Goal: Task Accomplishment & Management: Use online tool/utility

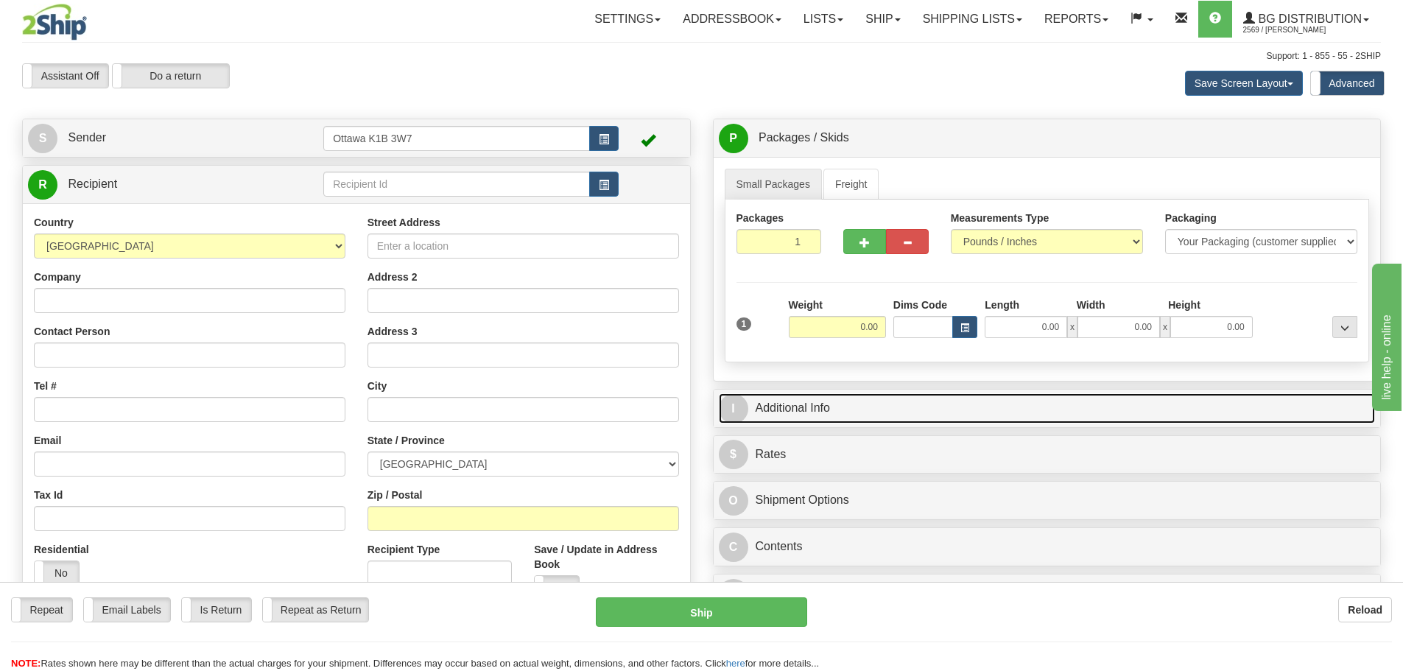
click at [837, 404] on link "I Additional Info" at bounding box center [1047, 408] width 657 height 30
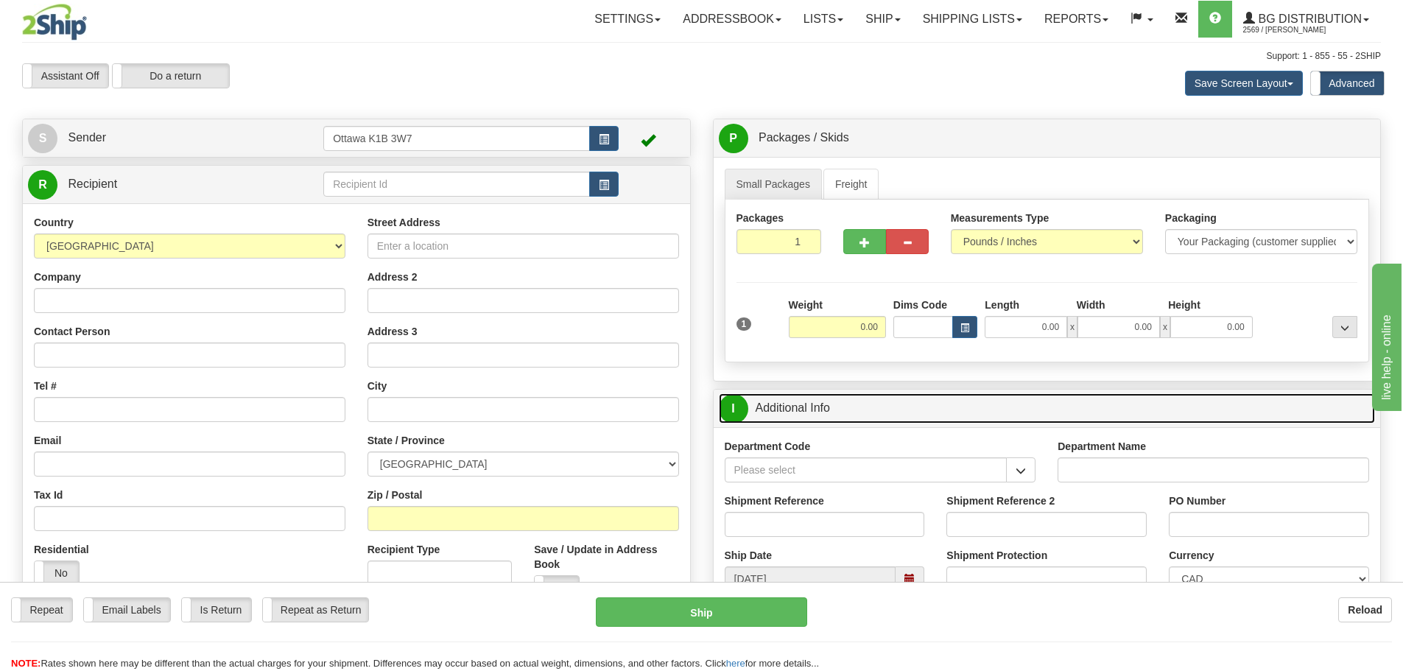
click at [833, 401] on link "I Additional Info" at bounding box center [1047, 408] width 657 height 30
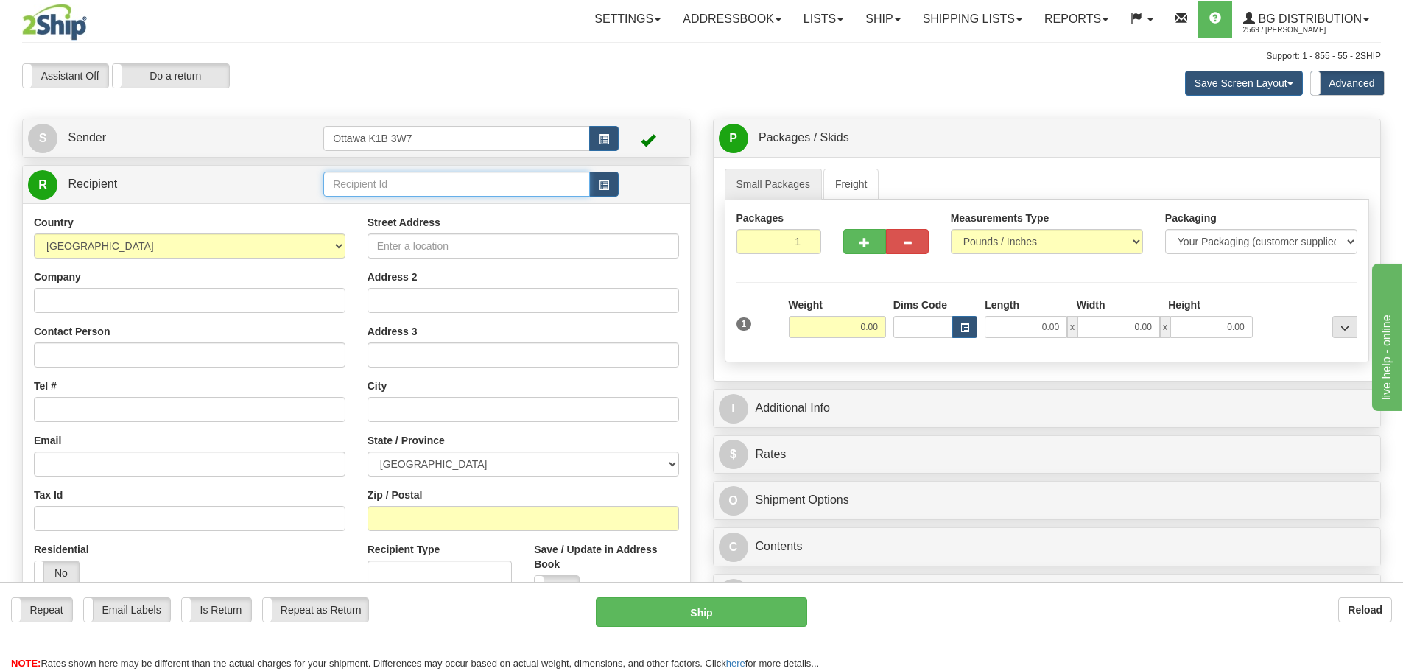
click at [408, 190] on input "text" at bounding box center [456, 184] width 267 height 25
click at [390, 200] on div "910856" at bounding box center [454, 207] width 253 height 16
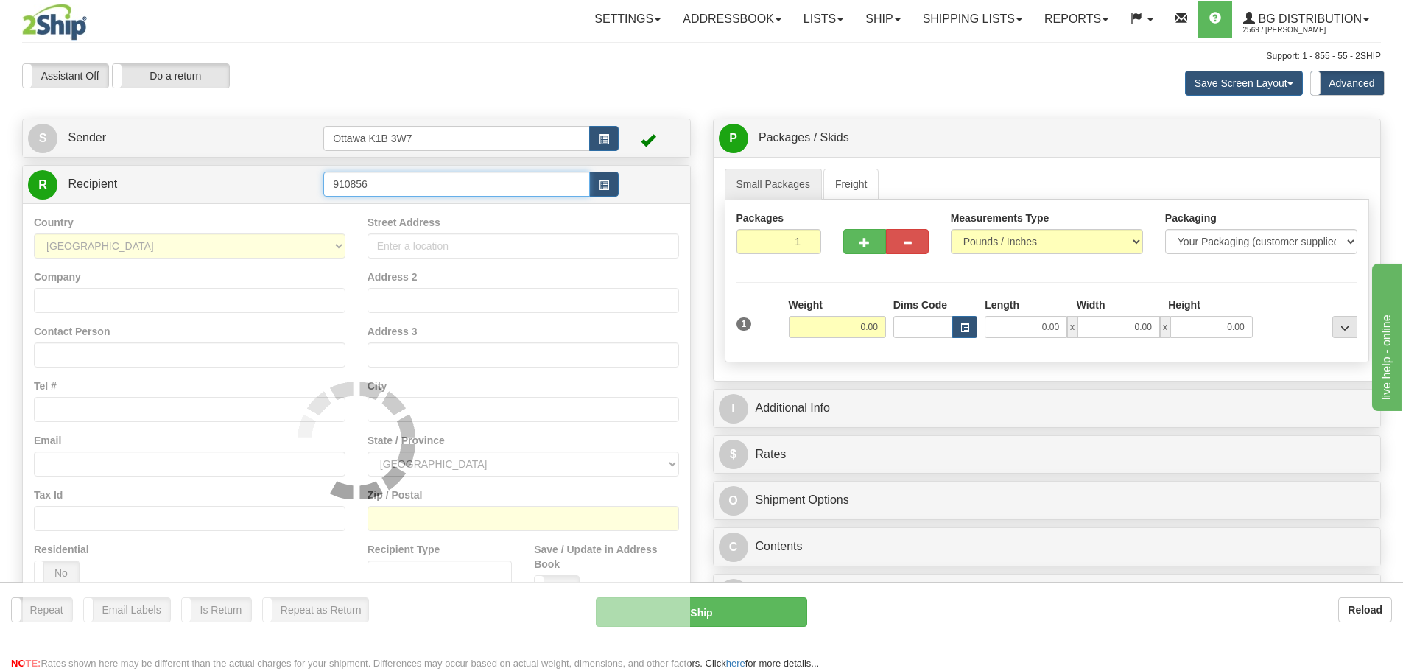
type input "910856"
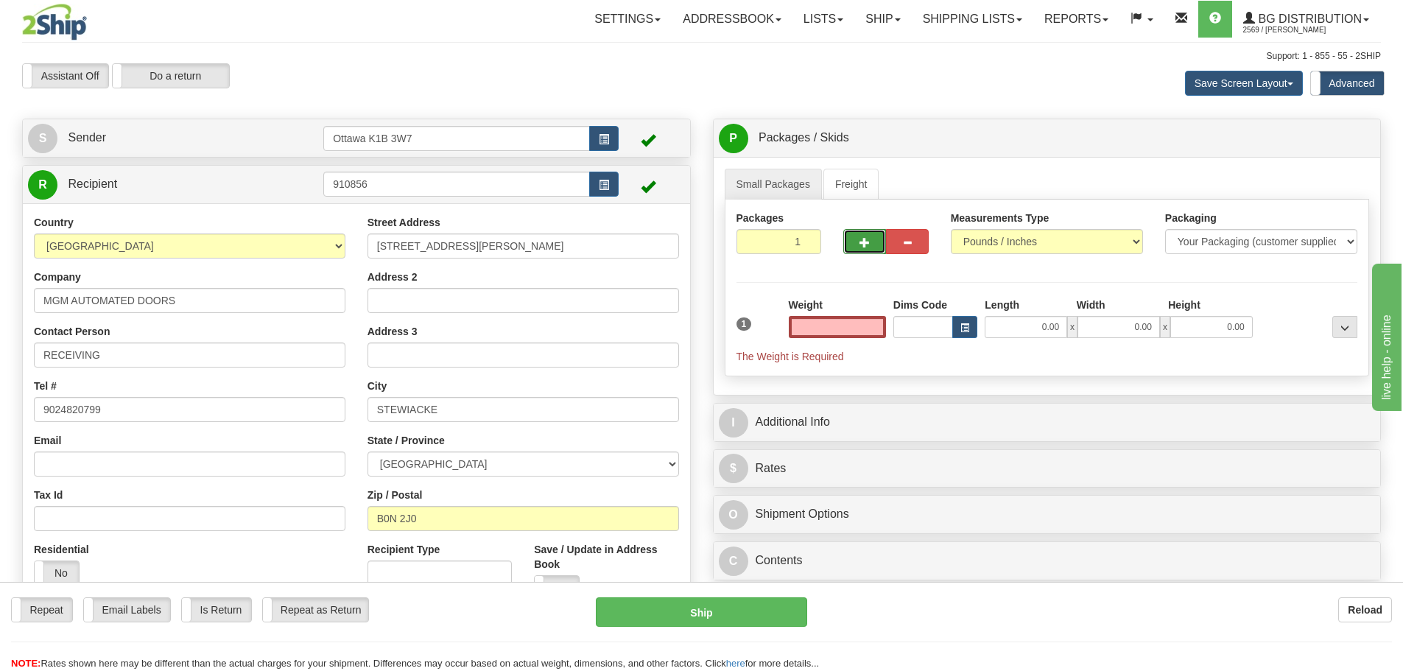
type input "0.00"
click at [868, 248] on button "button" at bounding box center [864, 241] width 43 height 25
type input "2"
click at [1315, 138] on span "Pack / Skid Level" at bounding box center [1333, 138] width 68 height 10
radio input "true"
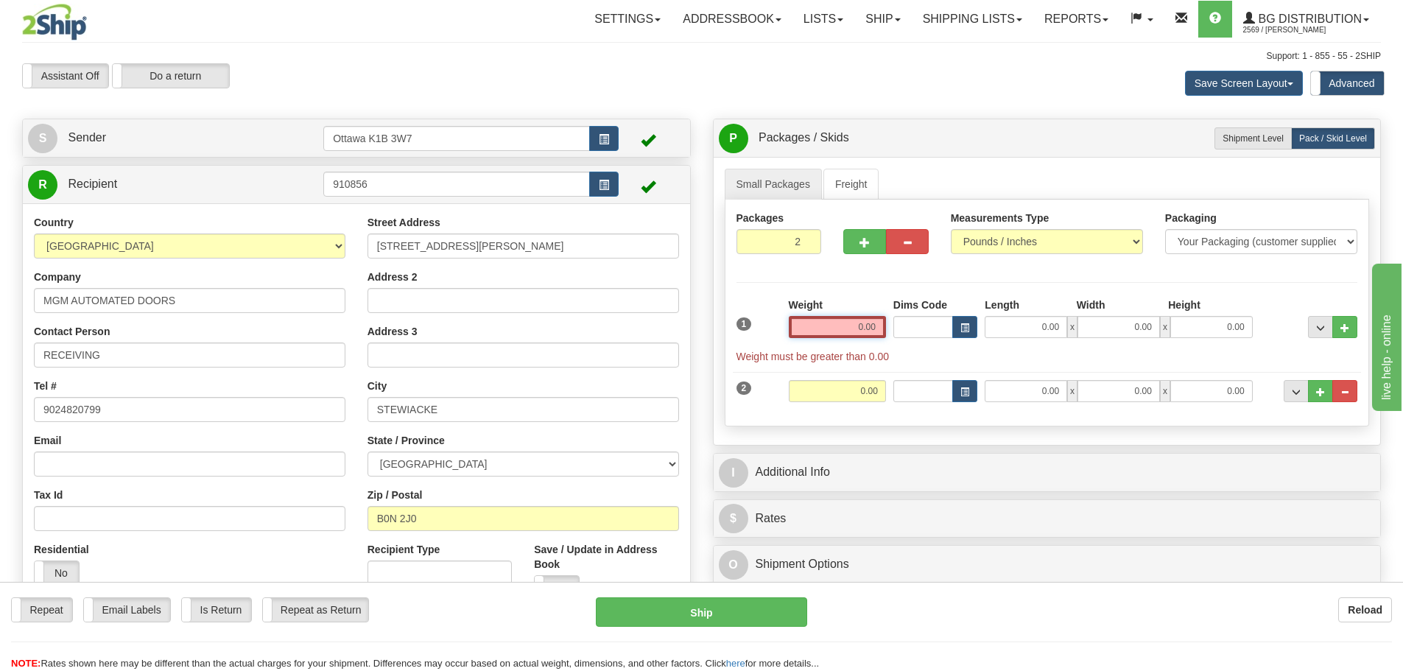
click at [870, 327] on input "0.00" at bounding box center [837, 327] width 97 height 22
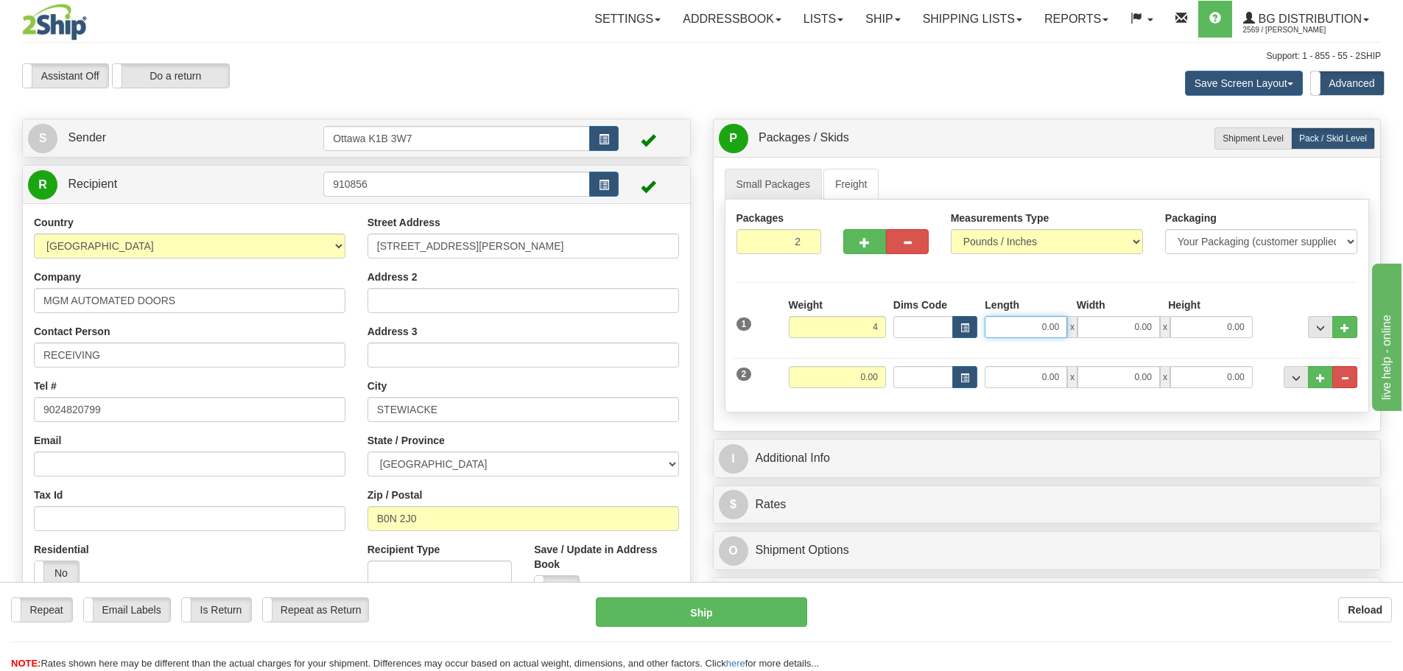
type input "4.00"
click at [1051, 336] on input "0.00" at bounding box center [1026, 327] width 82 height 22
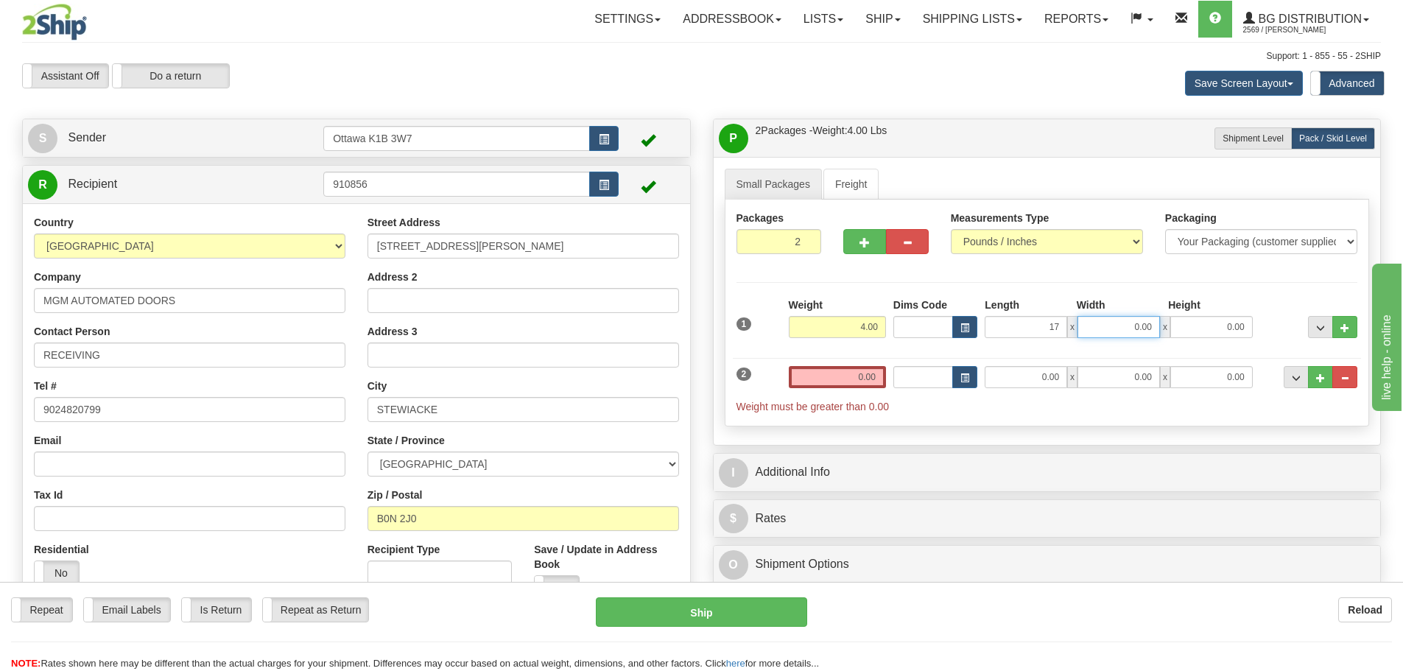
type input "17.00"
click at [1115, 328] on input "0.00" at bounding box center [1119, 327] width 82 height 22
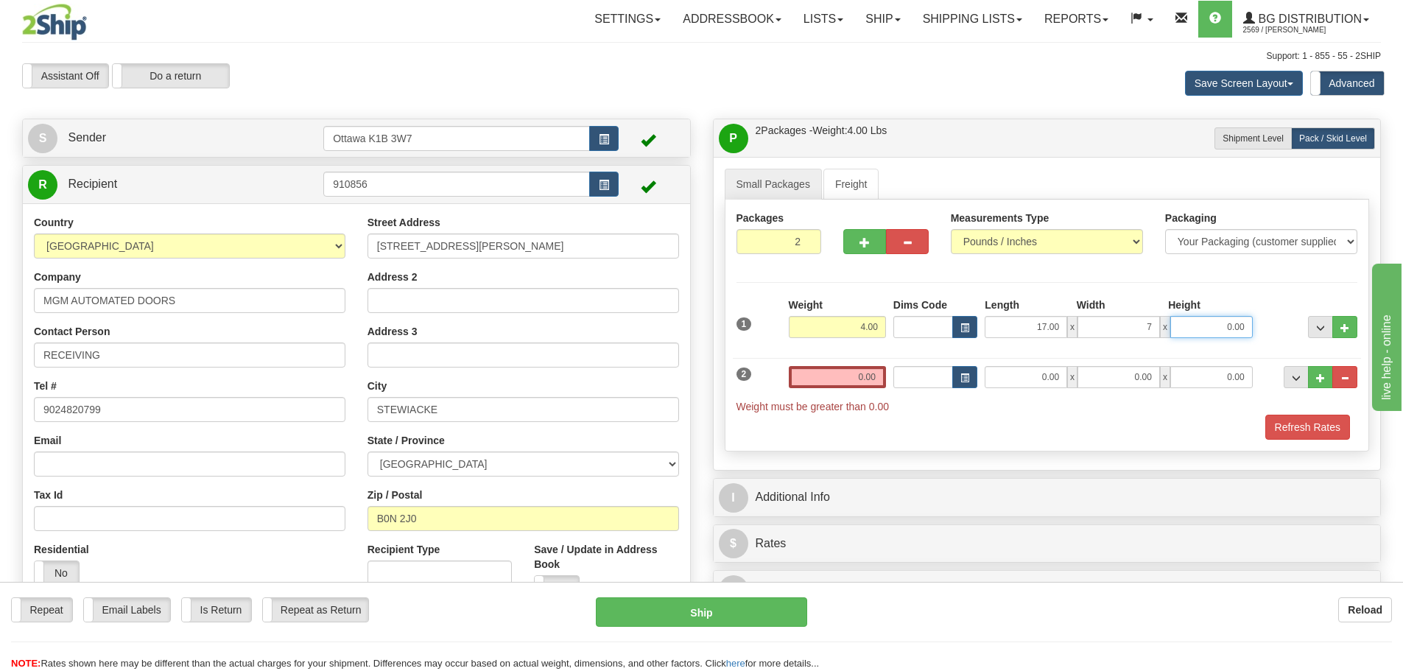
type input "7.00"
drag, startPoint x: 1212, startPoint y: 321, endPoint x: 1210, endPoint y: 354, distance: 32.4
click at [1212, 321] on input "0.00" at bounding box center [1211, 327] width 82 height 22
type input "5.00"
click at [1145, 331] on input "7.00" at bounding box center [1119, 327] width 82 height 22
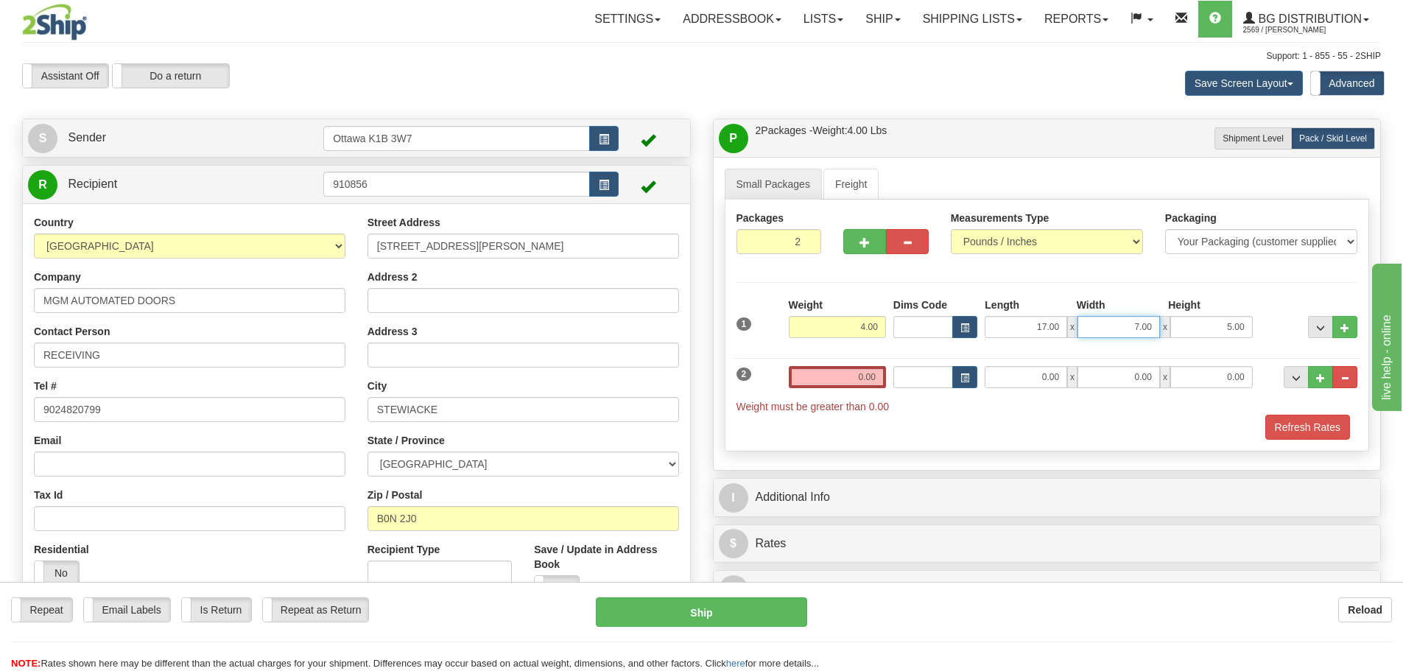
click at [1139, 331] on input "7.00" at bounding box center [1119, 327] width 82 height 22
type input "8.00"
click at [1236, 328] on input "5.00" at bounding box center [1211, 327] width 82 height 22
click at [1236, 336] on input "5.00" at bounding box center [1211, 327] width 82 height 22
click at [1233, 333] on input "5.00" at bounding box center [1211, 327] width 82 height 22
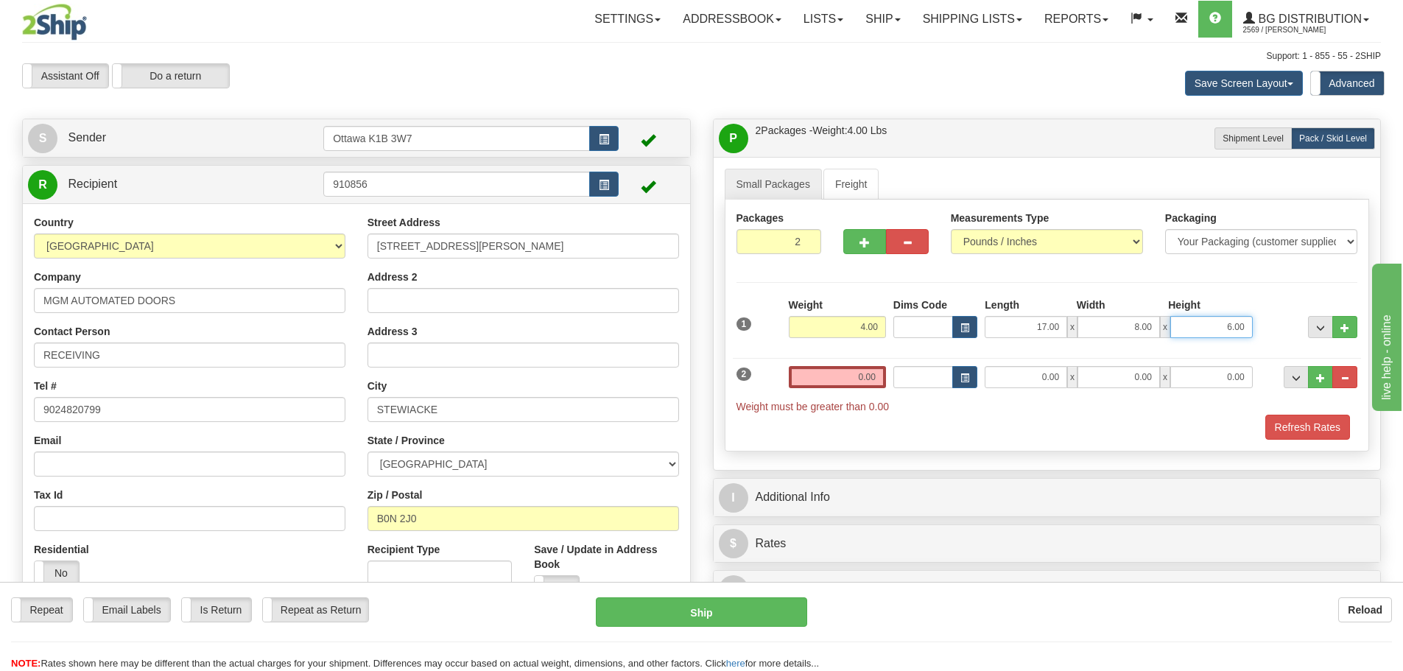
type input "6.00"
click at [857, 375] on input "0.00" at bounding box center [837, 377] width 97 height 22
type input "0.00"
click at [1145, 334] on input "8.00" at bounding box center [1119, 327] width 82 height 22
click at [1144, 334] on input "8.00" at bounding box center [1119, 327] width 82 height 22
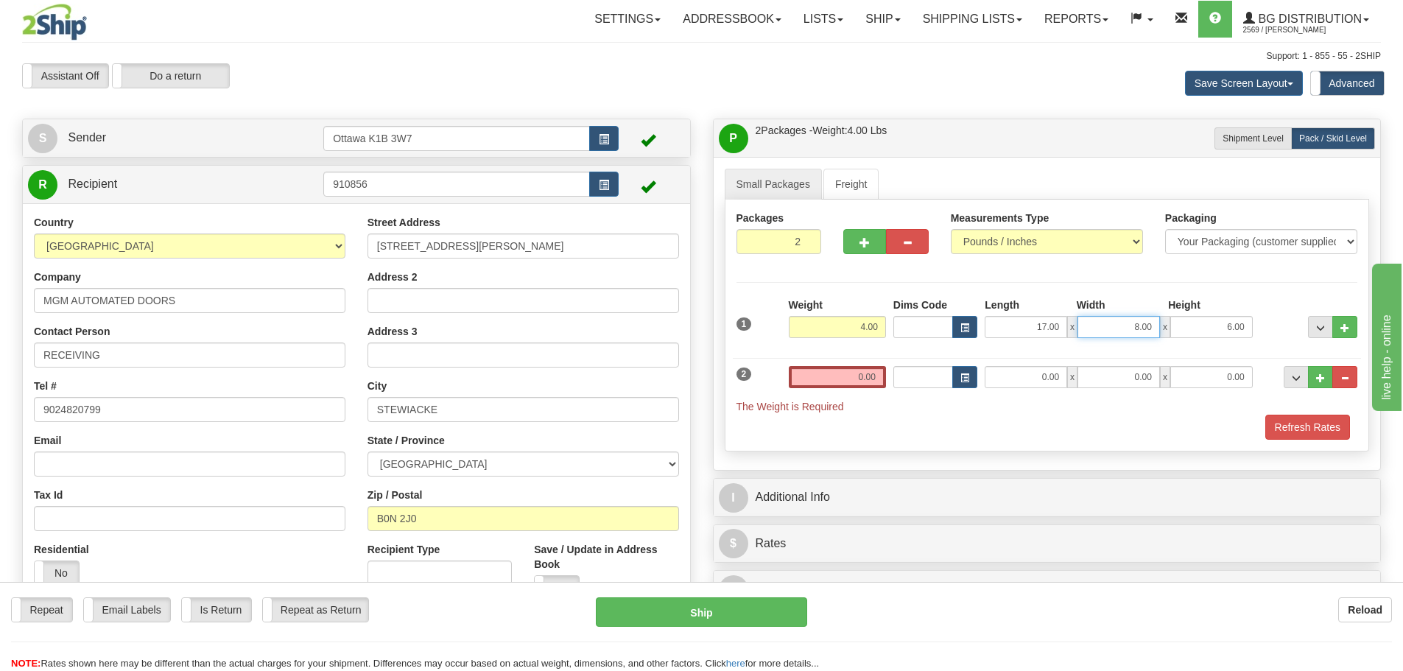
click at [1144, 334] on input "8.00" at bounding box center [1119, 327] width 82 height 22
type input "6.00"
click at [1222, 329] on input "6.00" at bounding box center [1211, 327] width 82 height 22
type input "8.00"
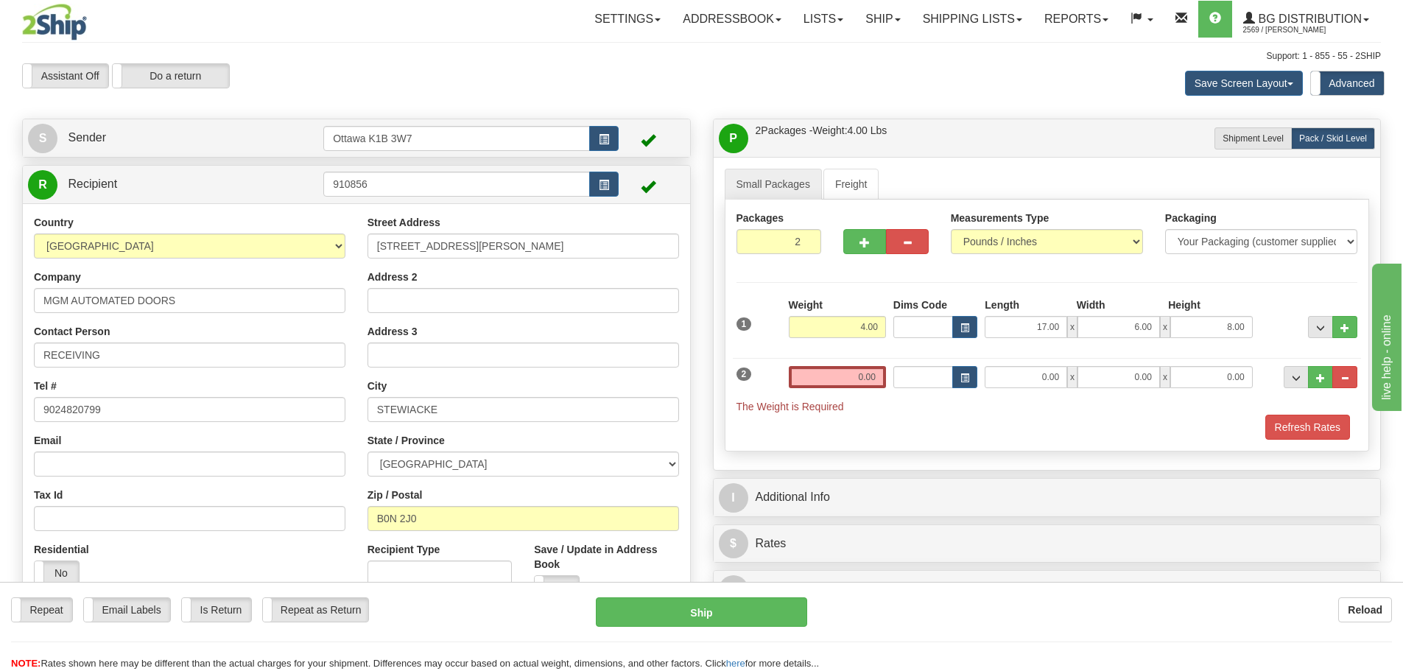
click at [1268, 292] on div "Packages 2 2 Measurements Type" at bounding box center [1047, 326] width 645 height 252
click at [1150, 331] on input "6.00" at bounding box center [1119, 327] width 82 height 22
type input "8.00"
click at [1234, 323] on input "8.00" at bounding box center [1211, 327] width 82 height 22
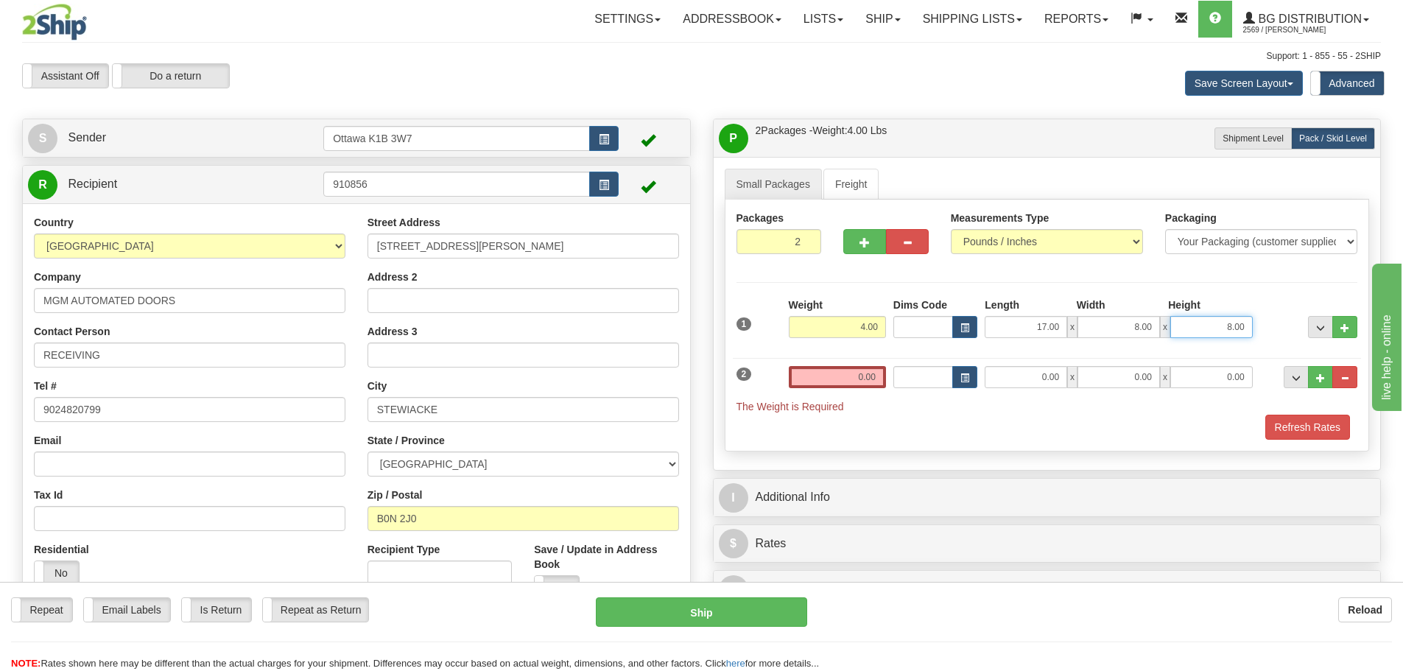
click at [1234, 323] on input "8.00" at bounding box center [1211, 327] width 82 height 22
type input "6.00"
click at [1251, 299] on div "Height" at bounding box center [1209, 307] width 91 height 18
click at [877, 380] on input "0.00" at bounding box center [837, 377] width 97 height 22
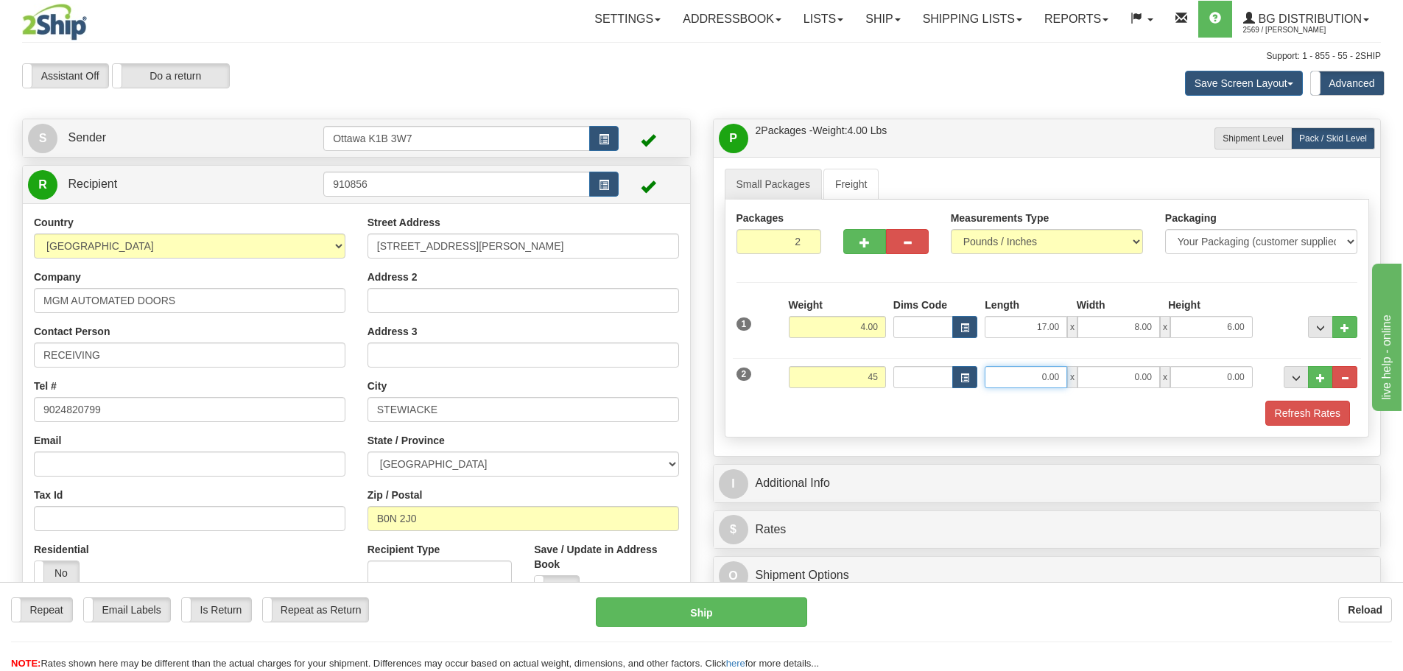
type input "45.00"
click at [1043, 373] on input "0.00" at bounding box center [1026, 377] width 82 height 22
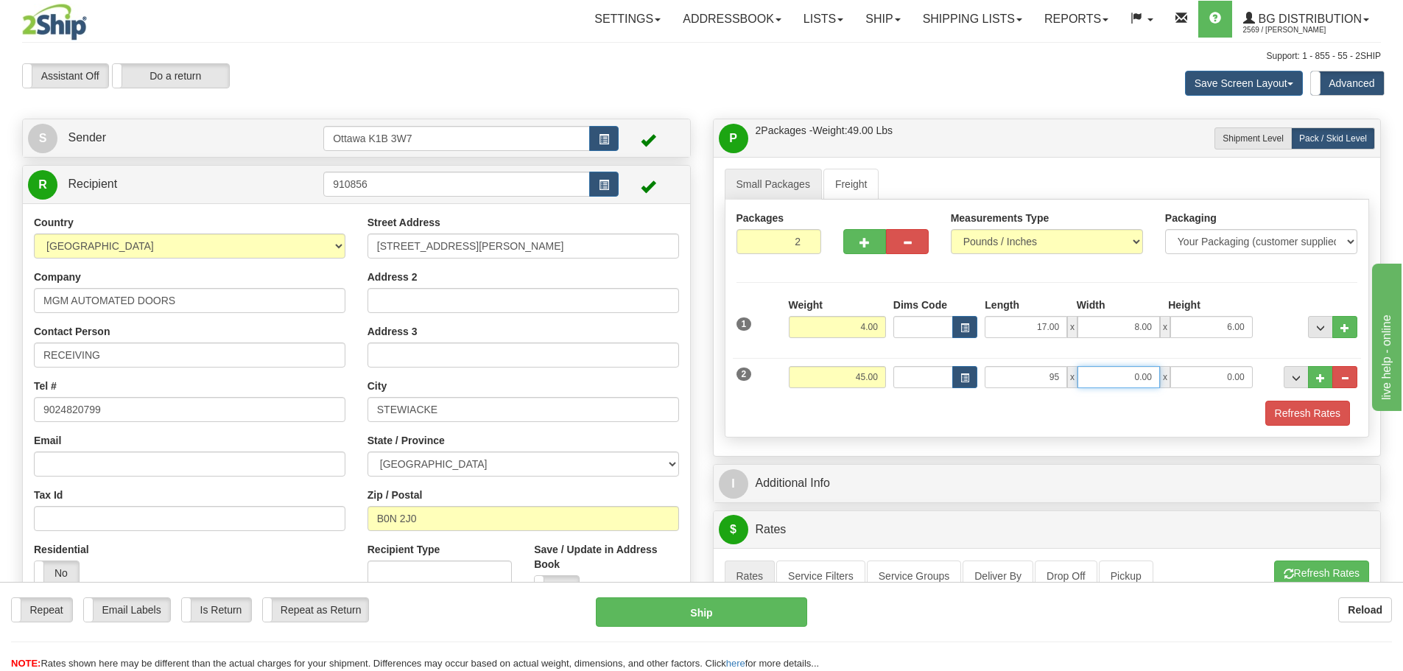
type input "95.00"
click at [1117, 380] on input "0.00" at bounding box center [1119, 377] width 82 height 22
click at [1145, 373] on input "8" at bounding box center [1119, 377] width 82 height 22
type input "5.00"
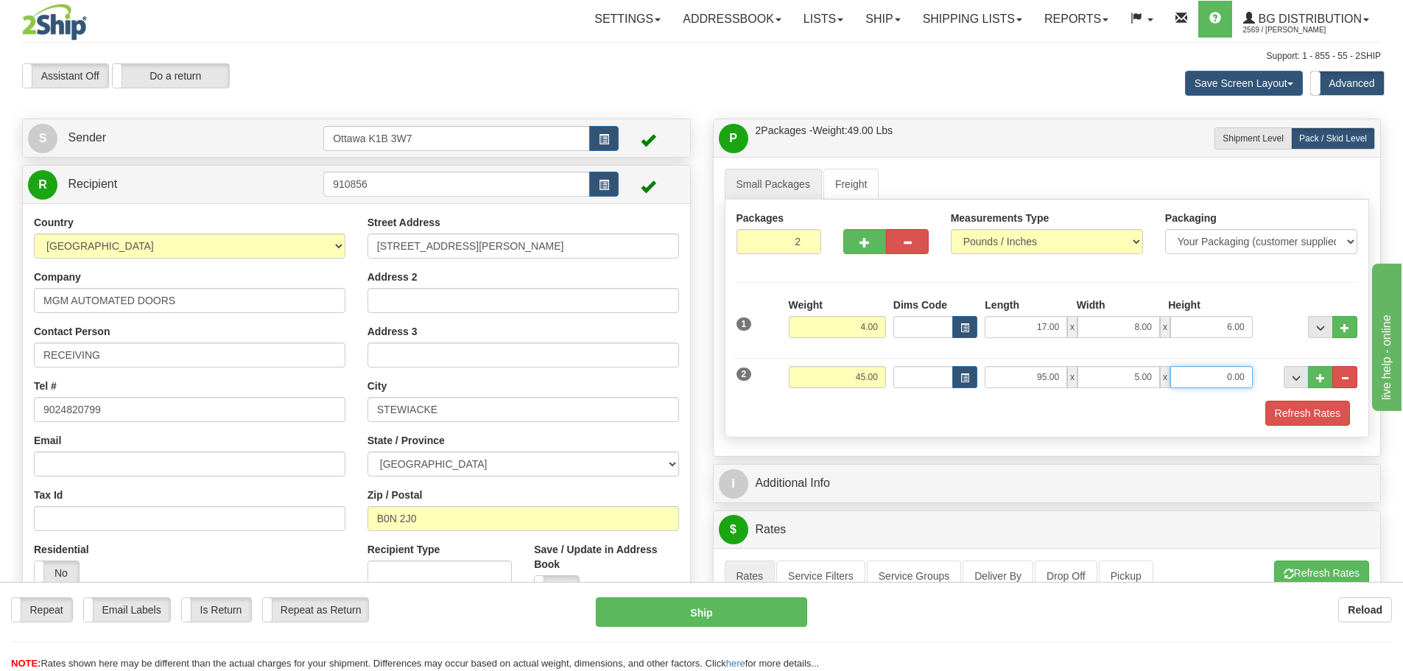
click at [1219, 376] on input "0.00" at bounding box center [1211, 377] width 82 height 22
type input "8.00"
click at [1055, 417] on div "Refresh Rates" at bounding box center [1047, 413] width 629 height 25
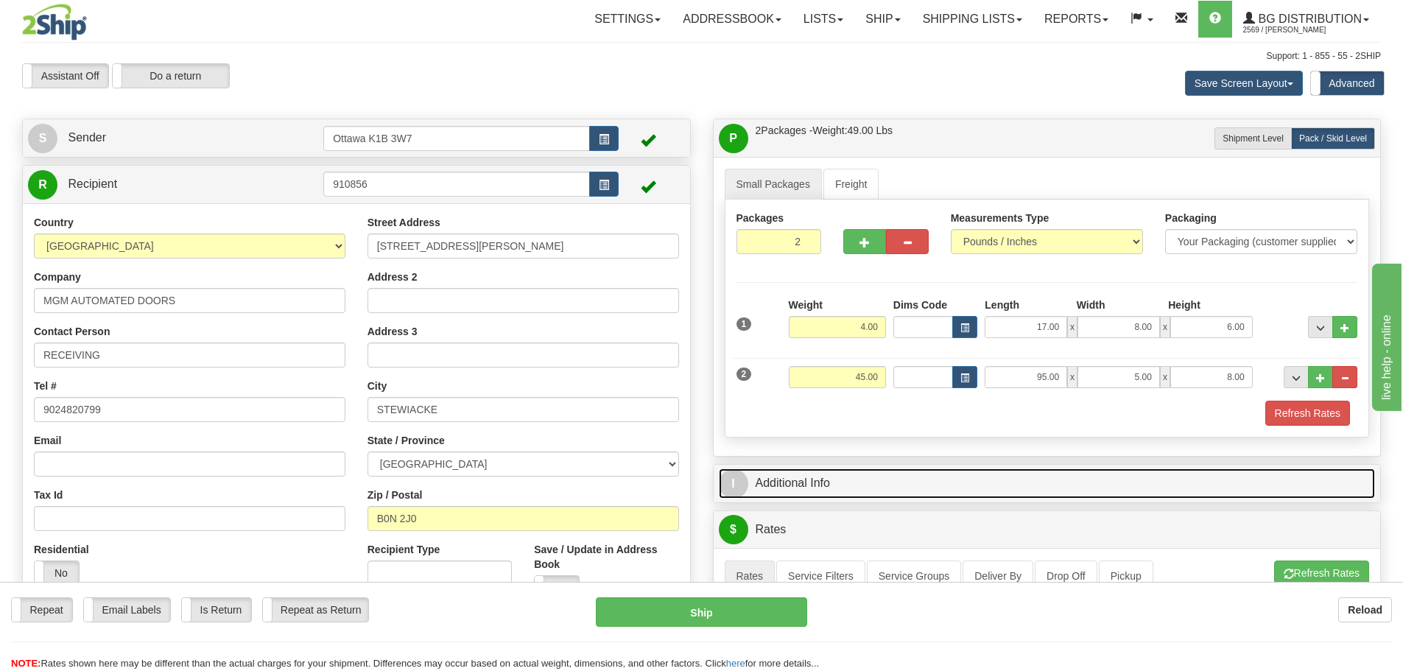
click at [1035, 485] on link "I Additional Info" at bounding box center [1047, 483] width 657 height 30
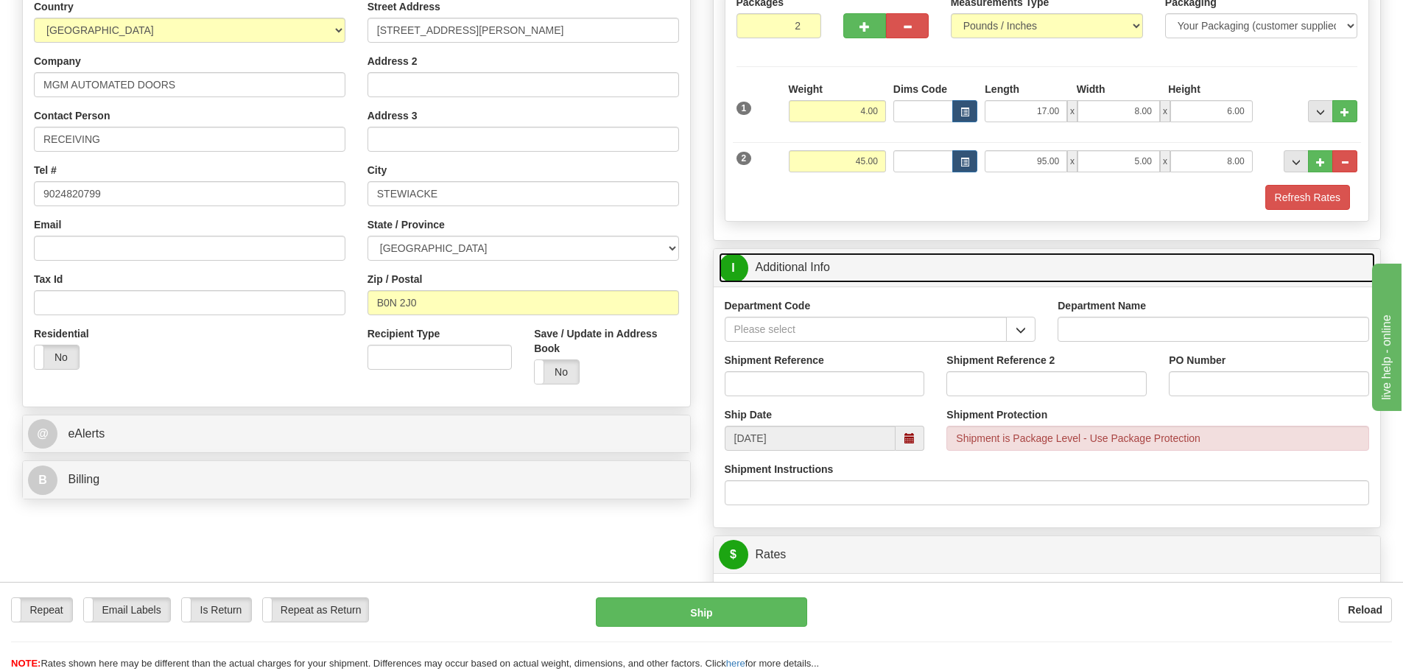
scroll to position [221, 0]
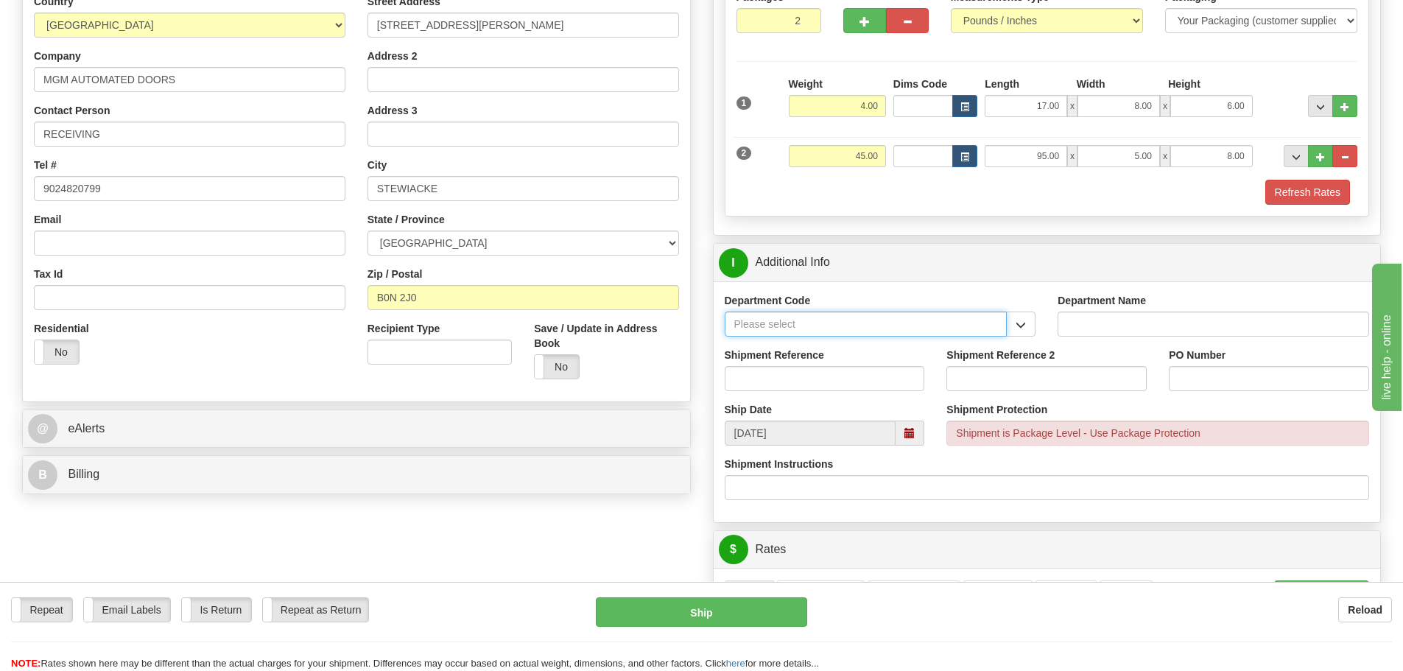
click at [821, 328] on input "Department Code" at bounding box center [866, 324] width 283 height 25
click at [1025, 328] on span "button" at bounding box center [1021, 325] width 10 height 10
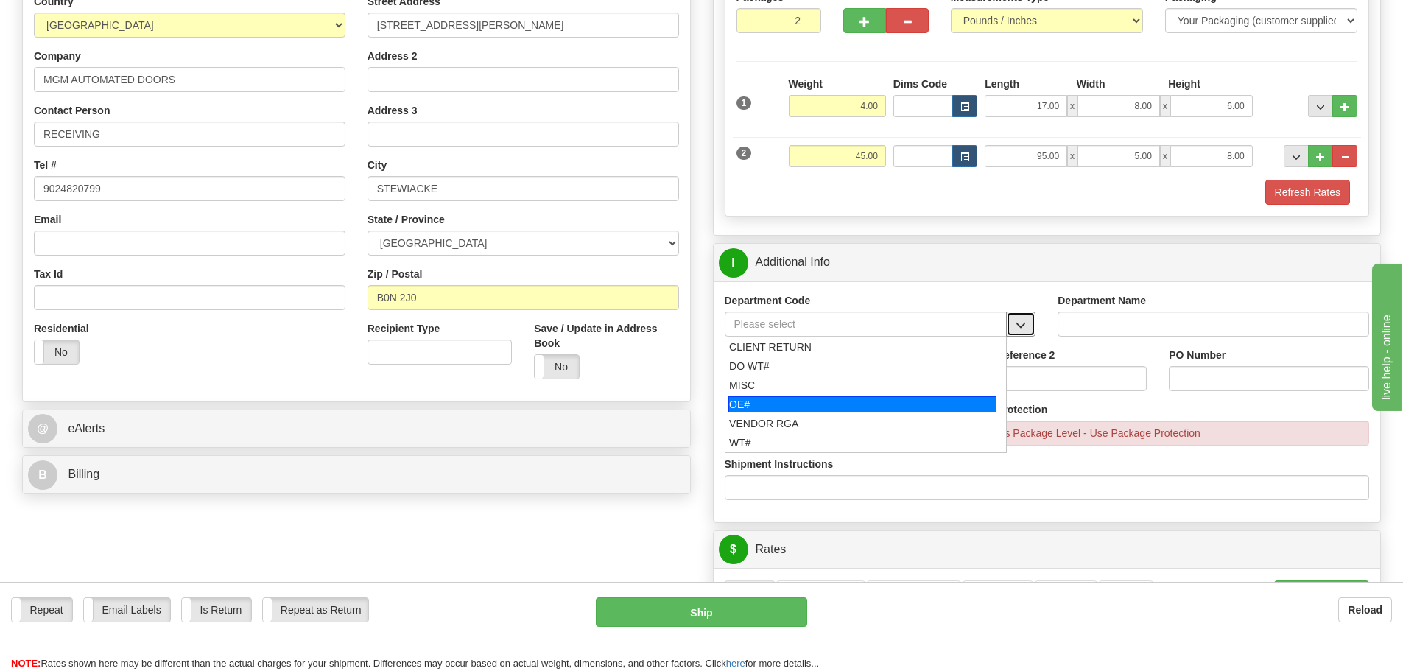
click at [808, 410] on div "OE#" at bounding box center [862, 404] width 268 height 16
type input "OE#"
type input "ORDERS"
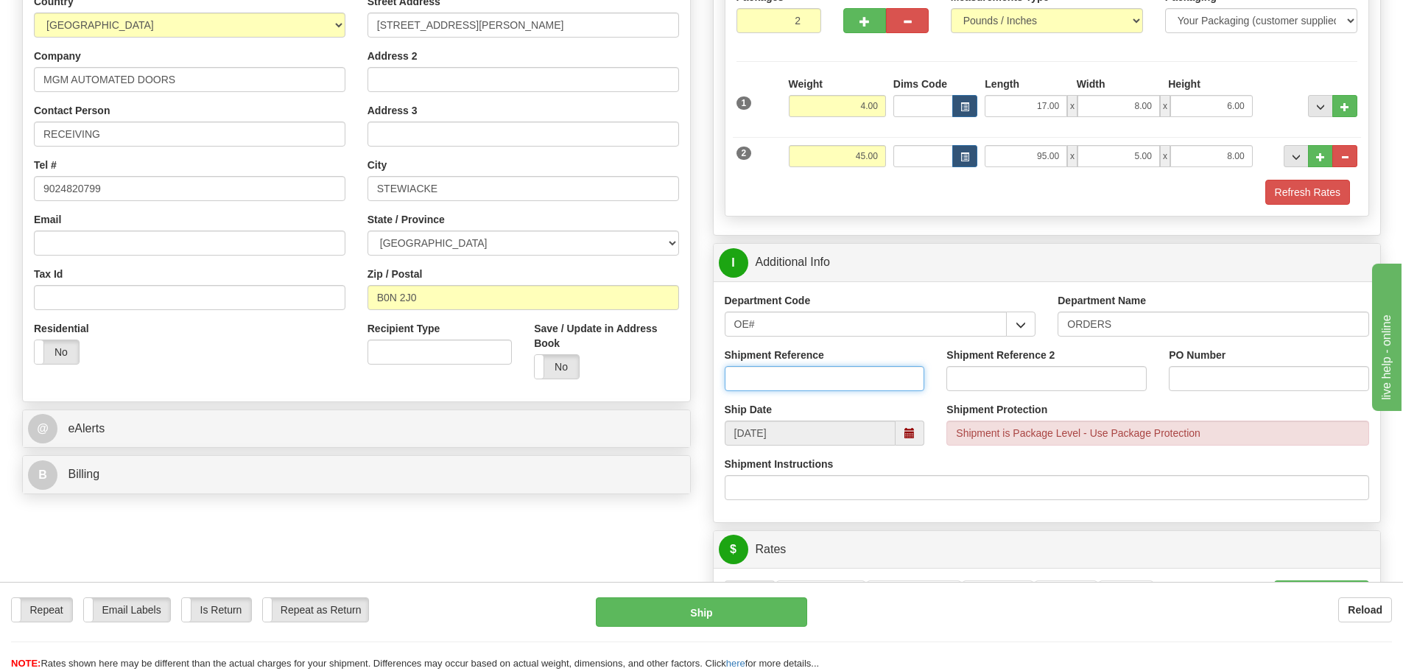
click at [797, 376] on input "Shipment Reference" at bounding box center [825, 378] width 200 height 25
type input "10203832-00"
click at [1214, 378] on input "PO Number" at bounding box center [1269, 378] width 200 height 25
type input "[PHONE_NUMBER]"
click at [1284, 350] on div "PO Number [PHONE_NUMBER]" at bounding box center [1269, 369] width 200 height 43
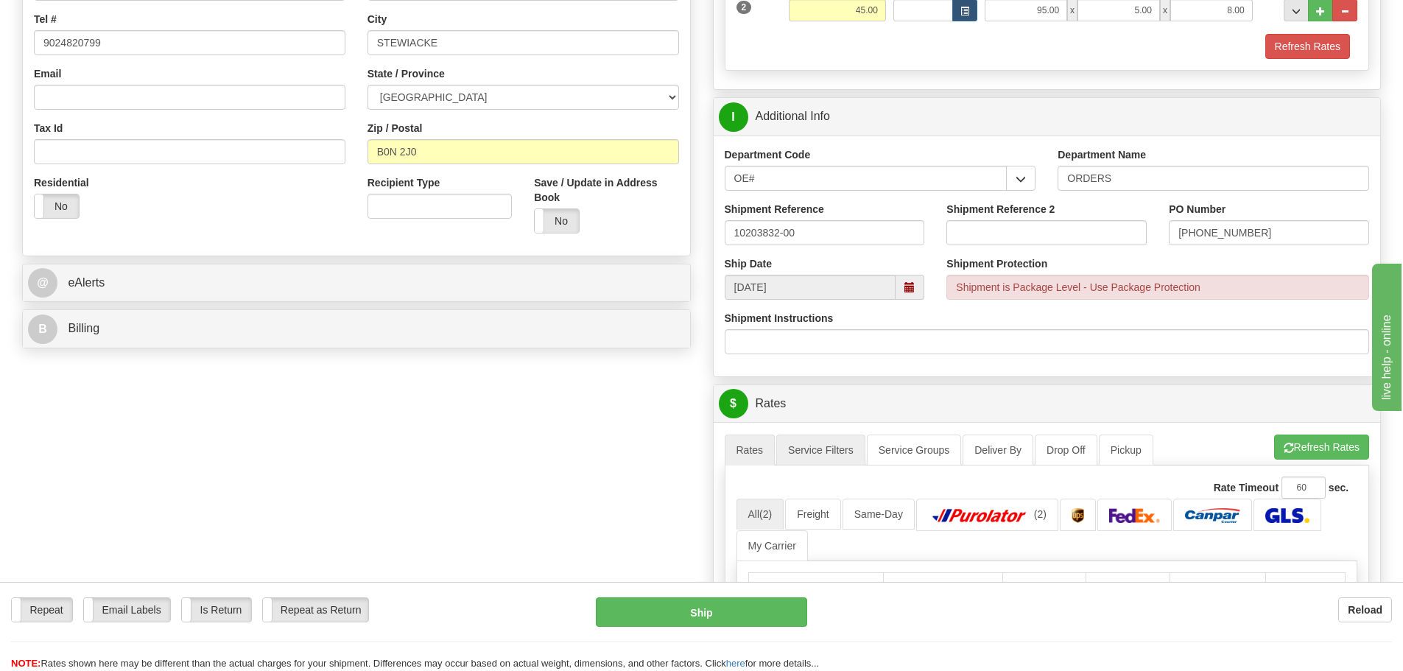
scroll to position [368, 0]
click at [1313, 437] on button "Refresh Rates" at bounding box center [1321, 445] width 95 height 25
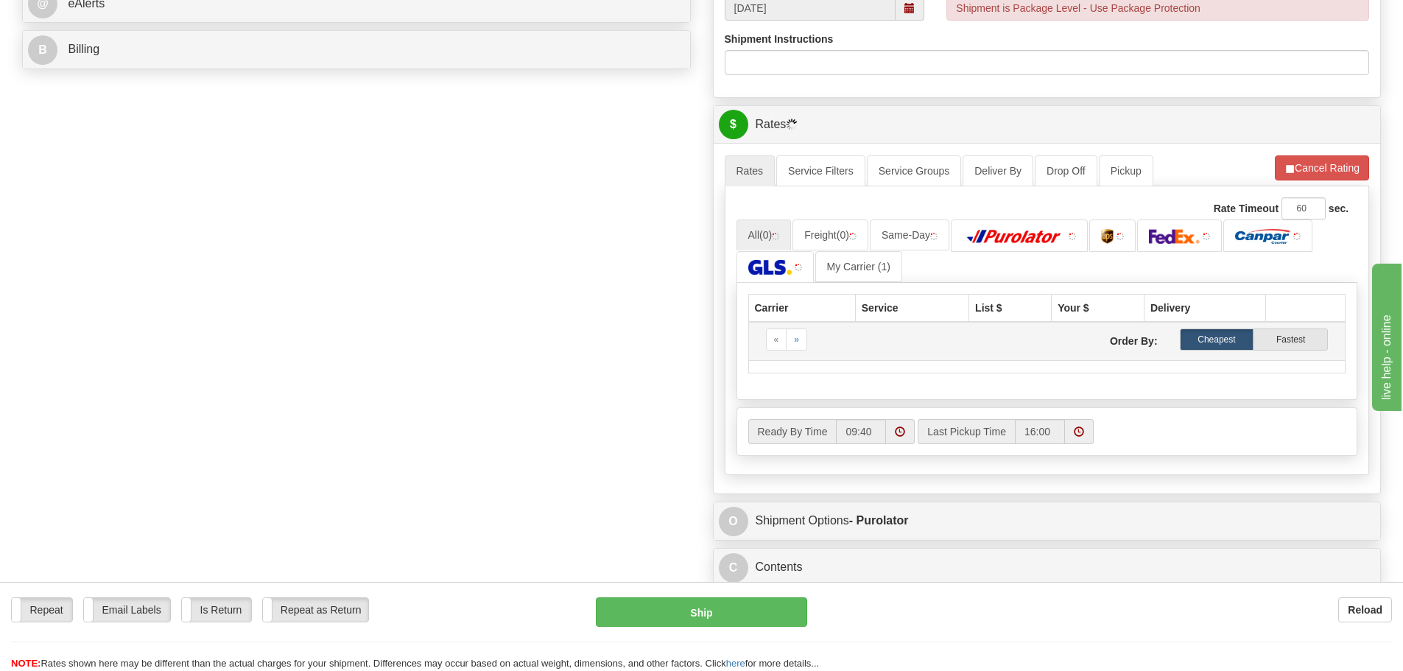
scroll to position [663, 0]
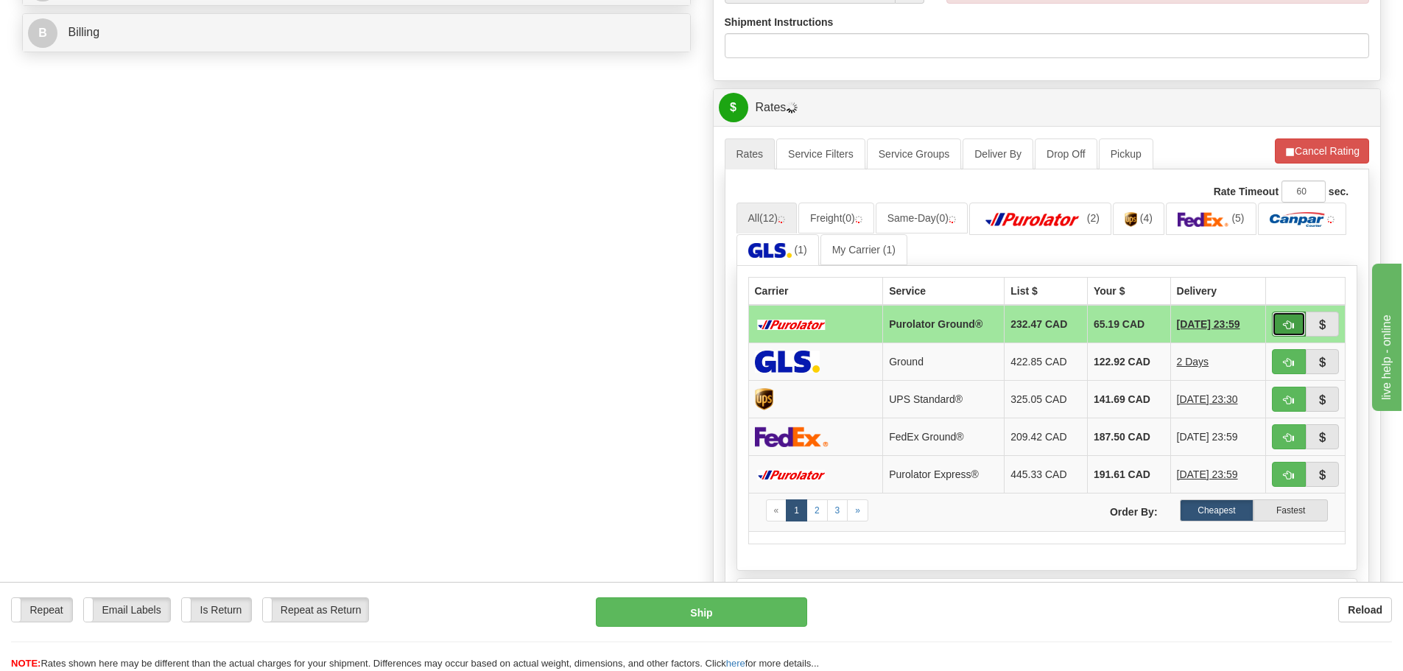
click at [1288, 324] on span "button" at bounding box center [1289, 325] width 10 height 10
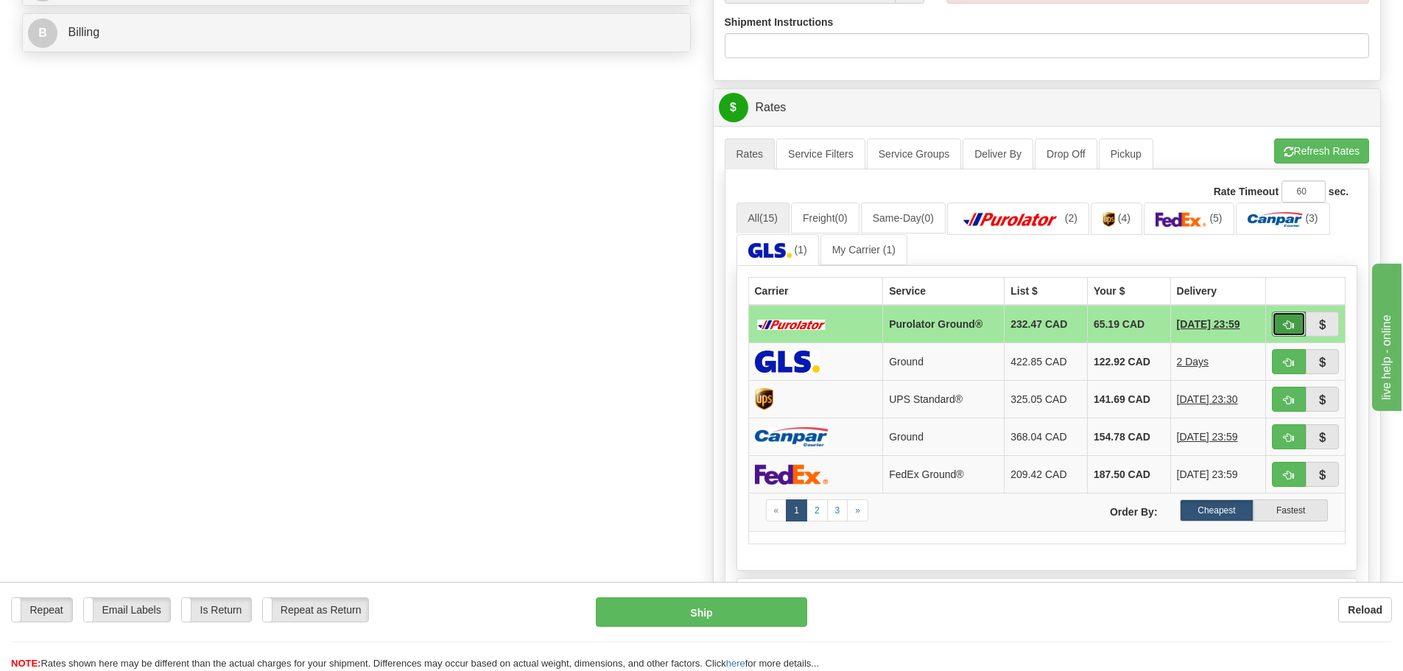
click at [1284, 316] on button "button" at bounding box center [1289, 324] width 34 height 25
type input "260"
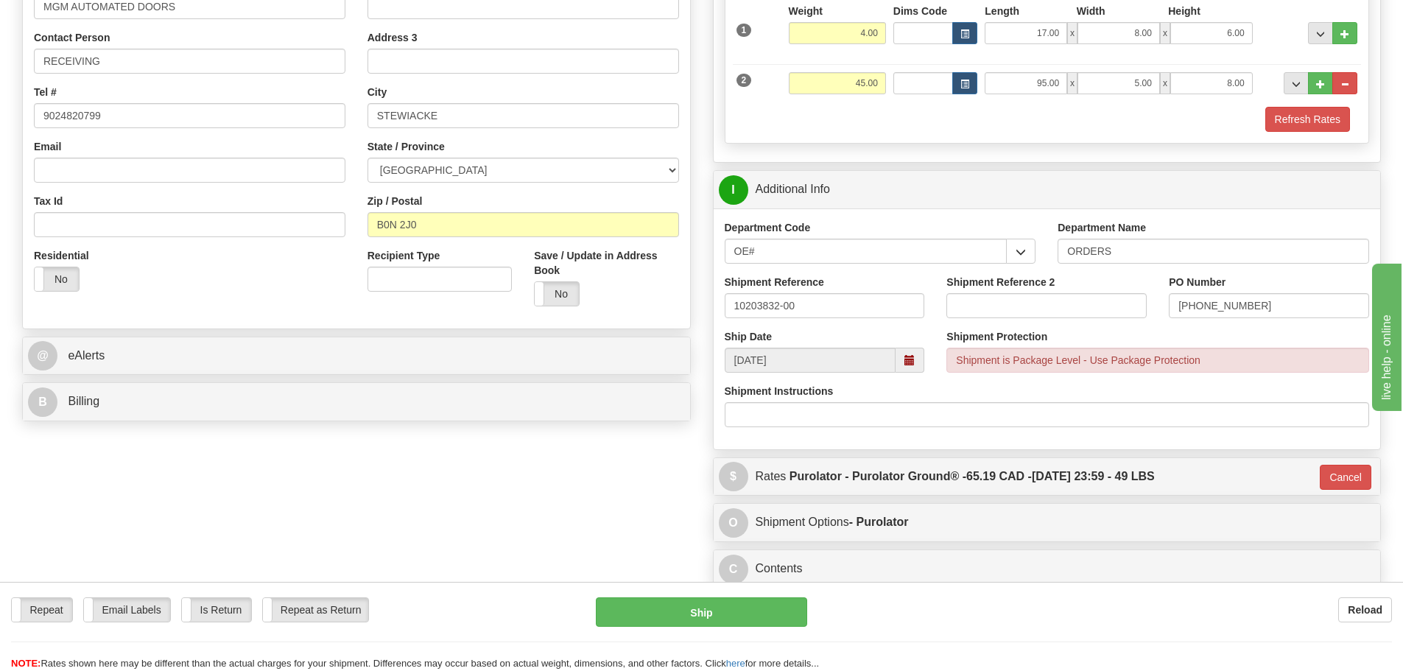
scroll to position [221, 0]
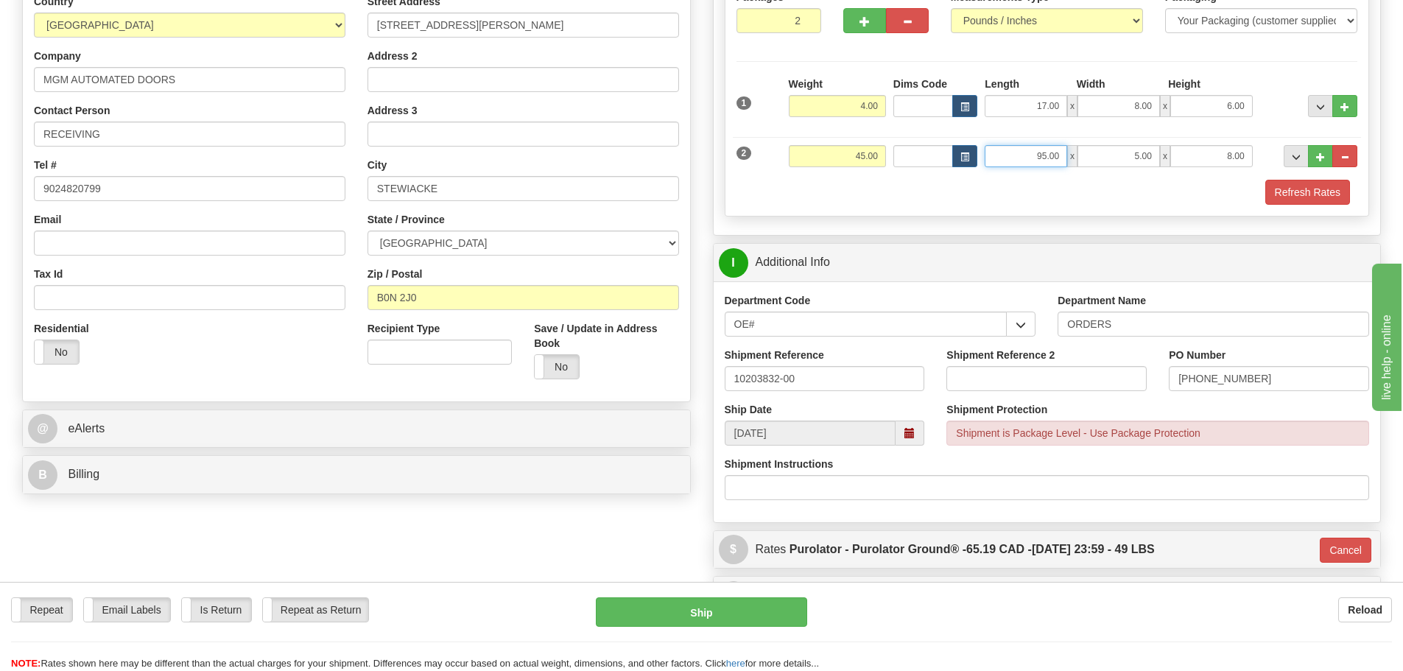
click at [1041, 161] on input "95.00" at bounding box center [1026, 156] width 82 height 22
type input "0.00"
click at [1025, 186] on div "Refresh Rates" at bounding box center [1047, 192] width 629 height 25
click at [1284, 191] on button "Refresh Rates" at bounding box center [1307, 192] width 85 height 25
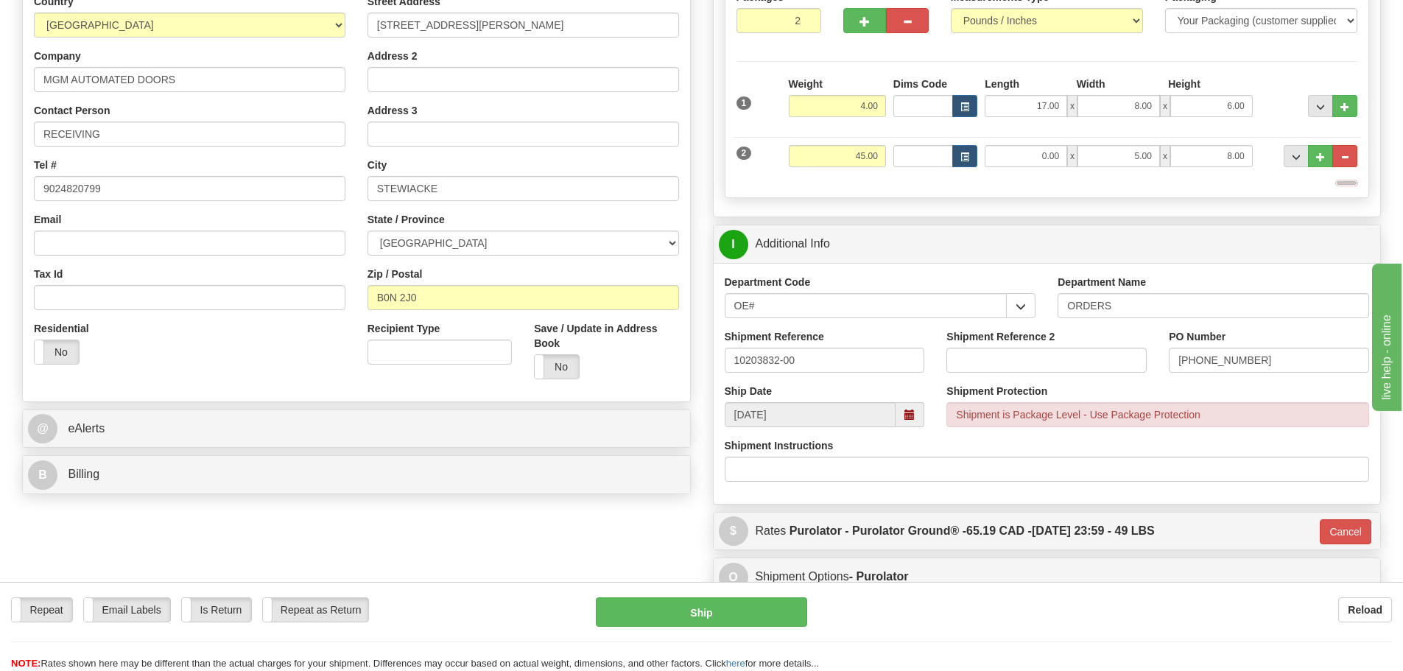
type input "260"
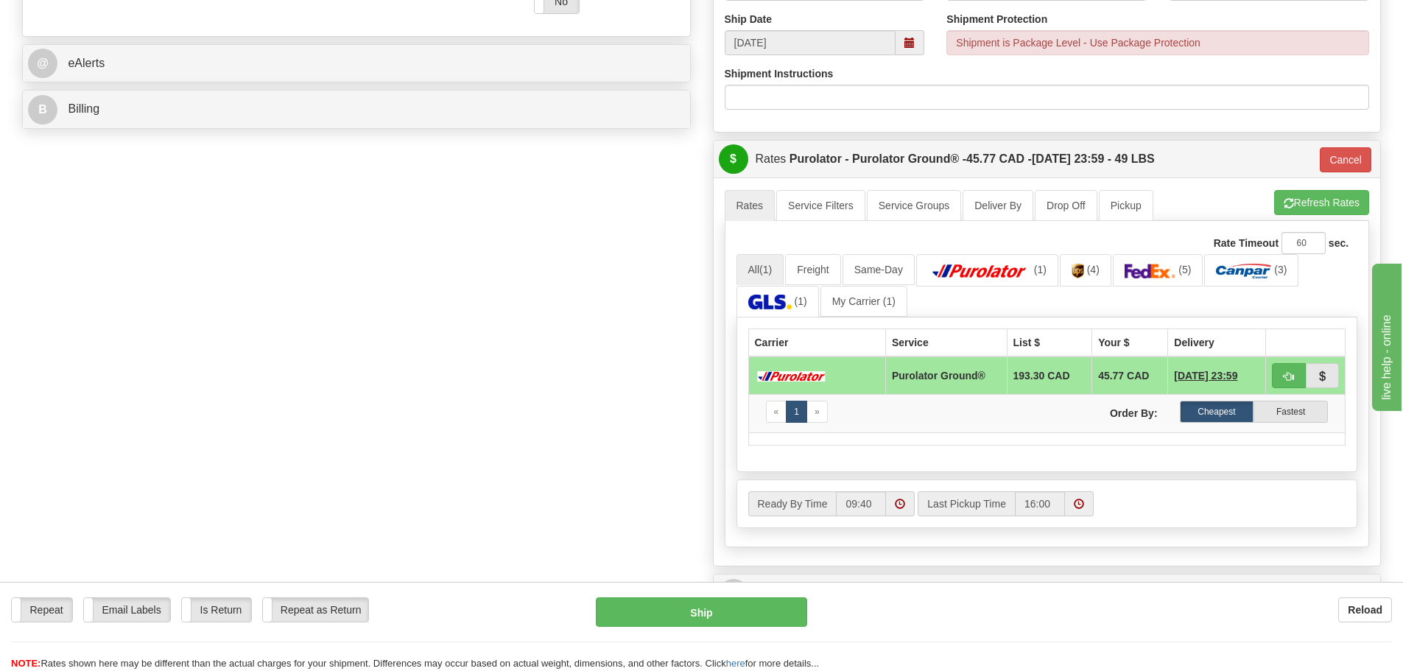
scroll to position [589, 0]
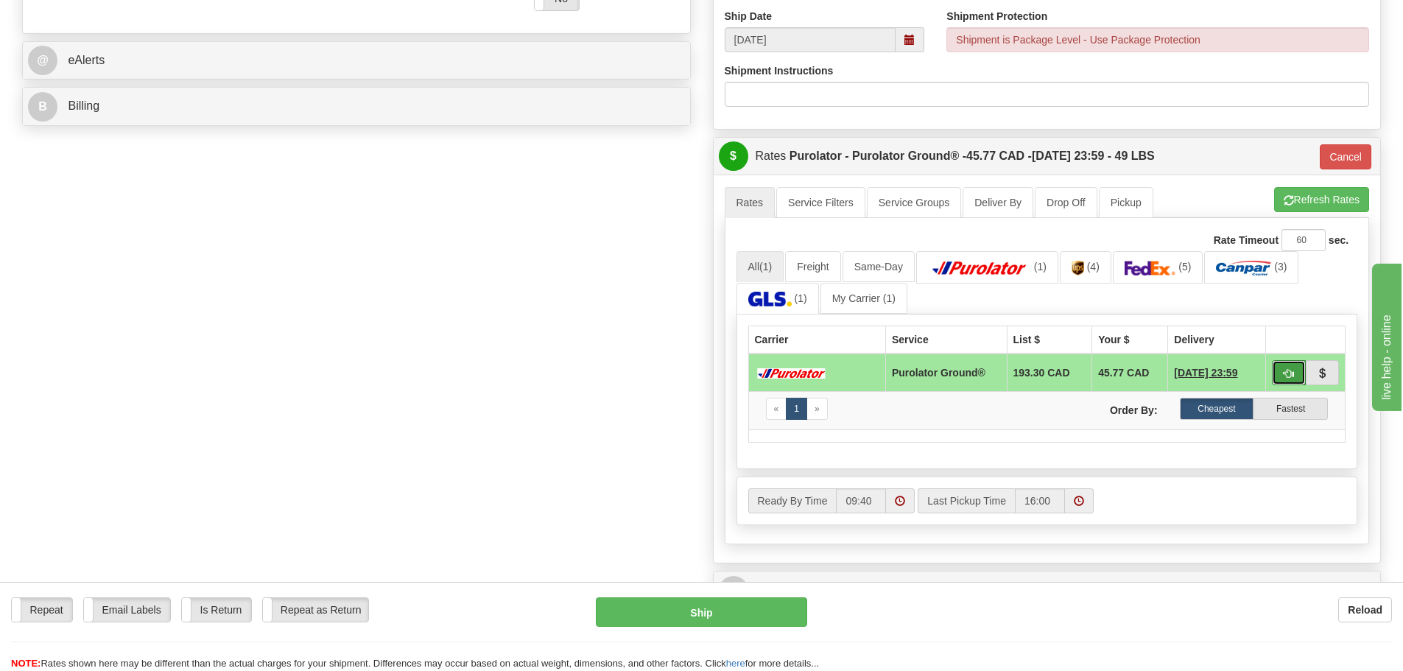
click at [1284, 371] on span "button" at bounding box center [1289, 374] width 10 height 10
click at [1293, 375] on span "button" at bounding box center [1289, 374] width 10 height 10
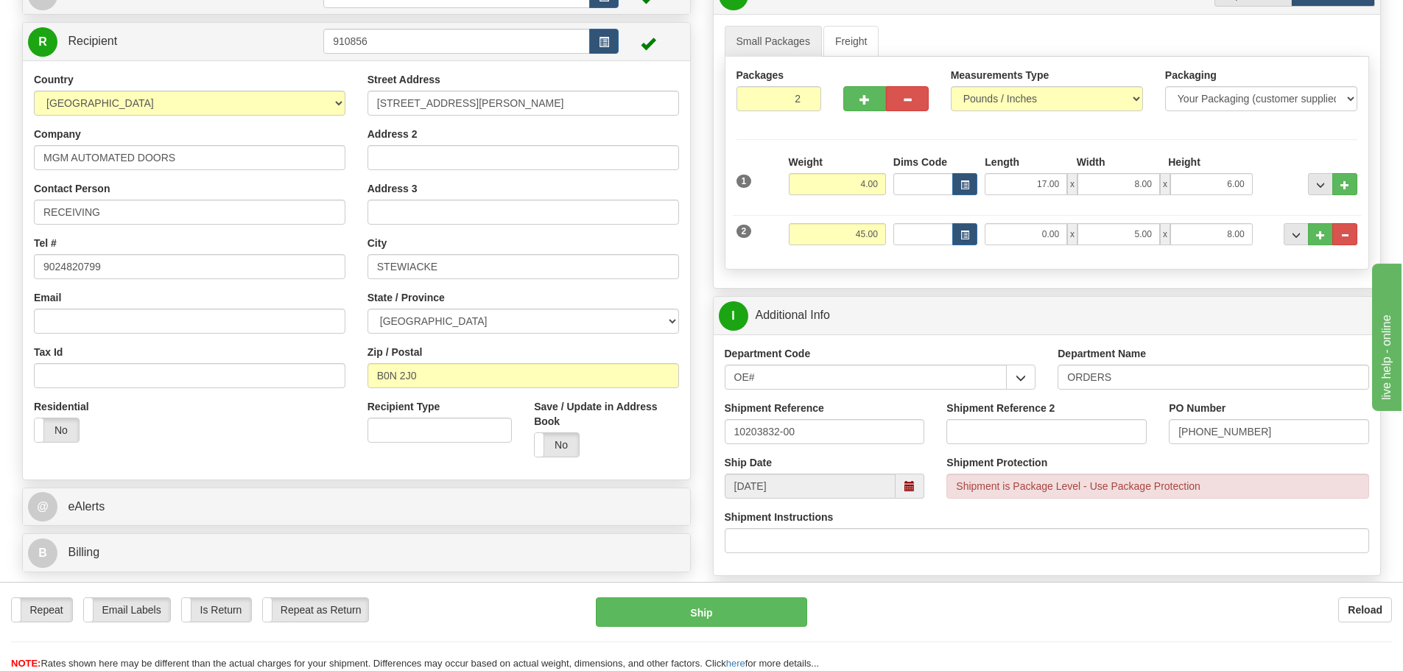
scroll to position [74, 0]
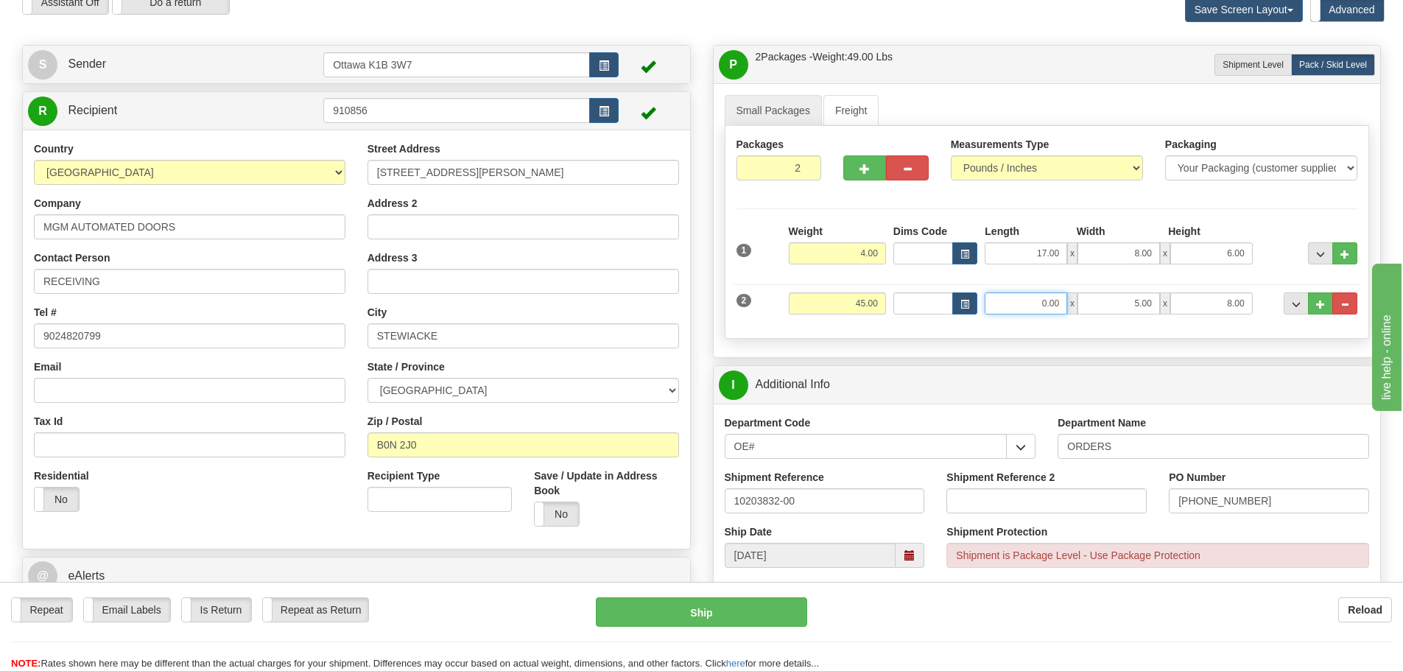
click at [1033, 295] on input "0.00" at bounding box center [1026, 303] width 82 height 22
type input "95.00"
click at [1145, 368] on div "I Additional Info" at bounding box center [1047, 385] width 667 height 38
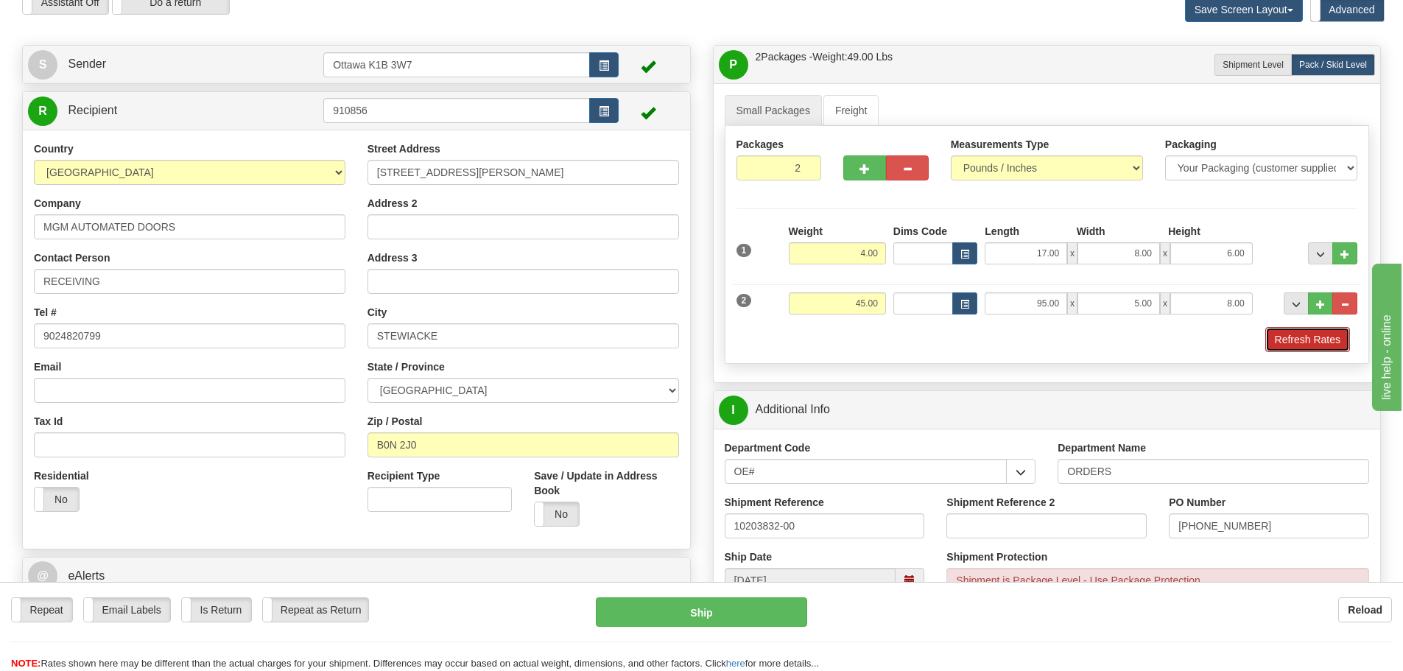
click at [1284, 335] on button "Refresh Rates" at bounding box center [1307, 339] width 85 height 25
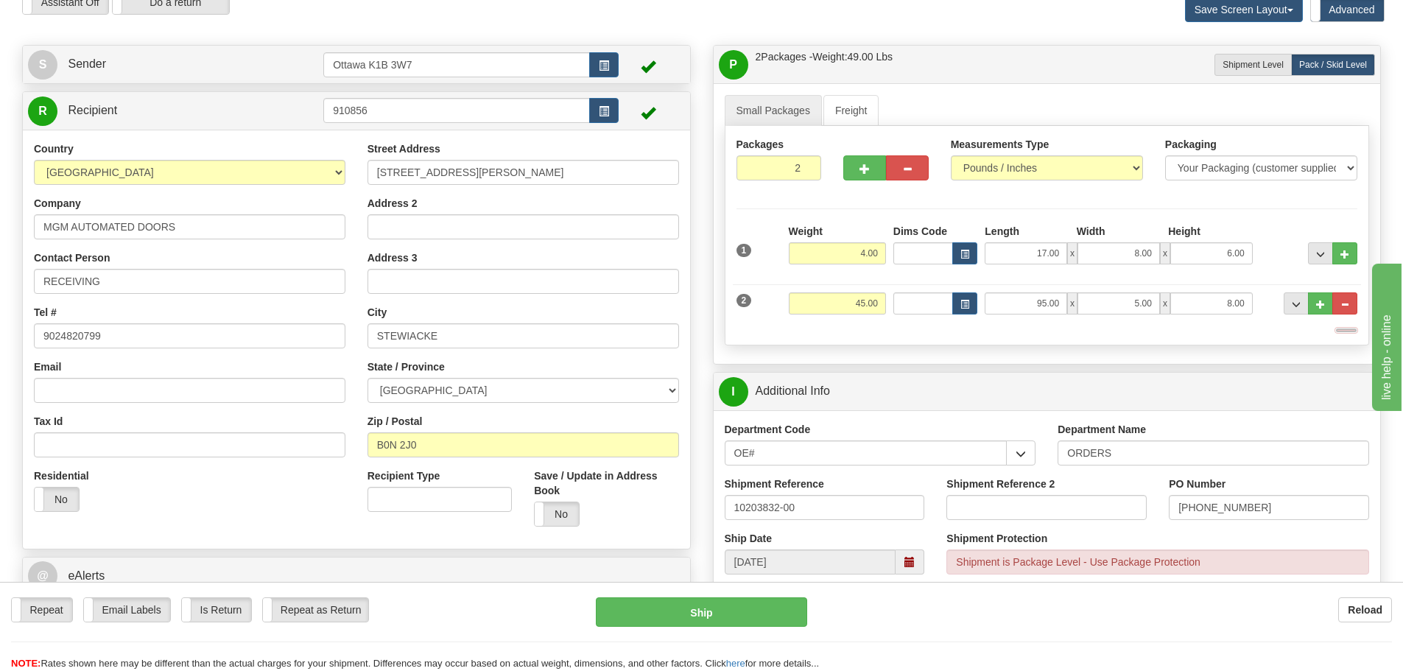
type input "260"
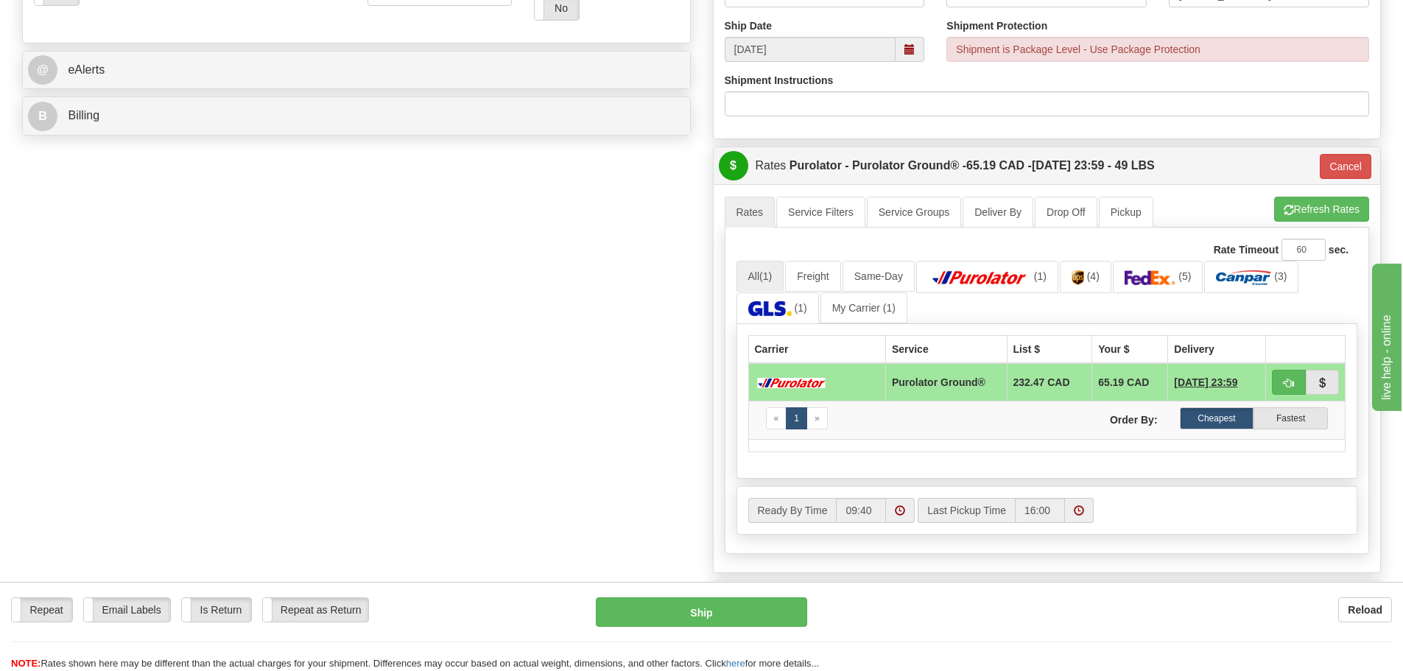
scroll to position [589, 0]
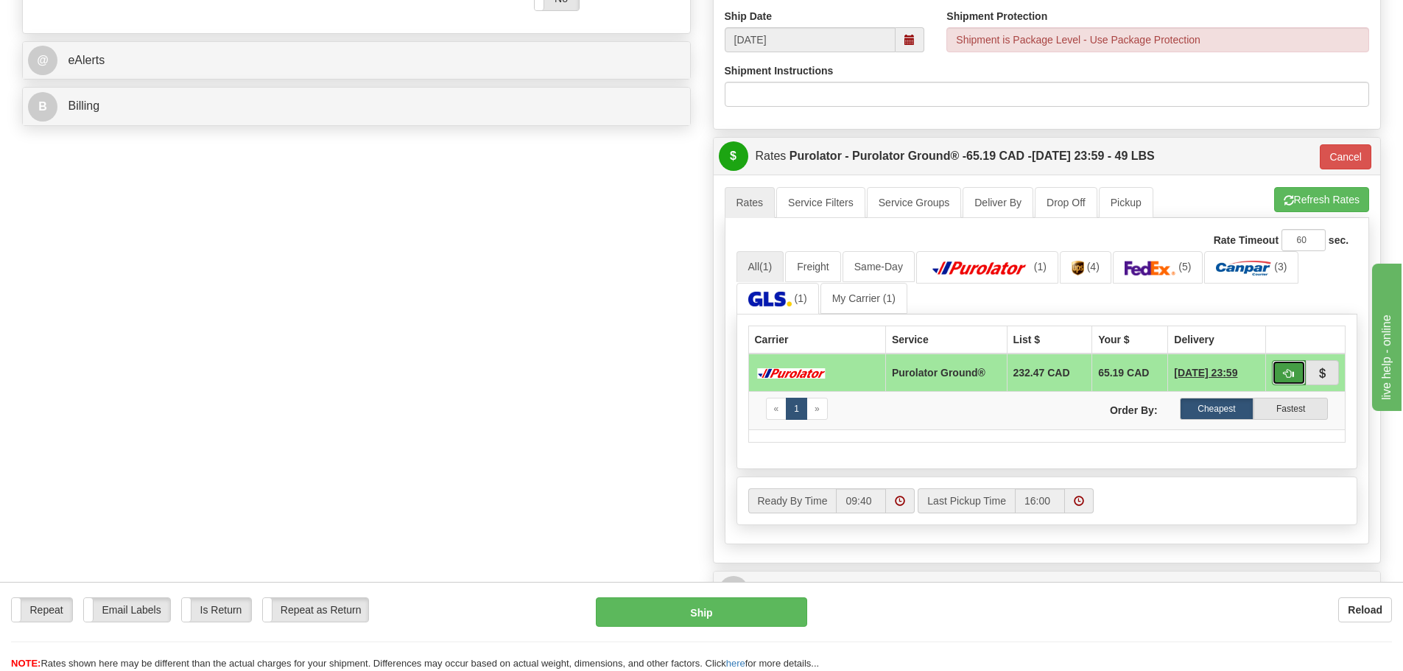
click at [1290, 370] on span "button" at bounding box center [1289, 374] width 10 height 10
click at [1293, 369] on span "button" at bounding box center [1289, 374] width 10 height 10
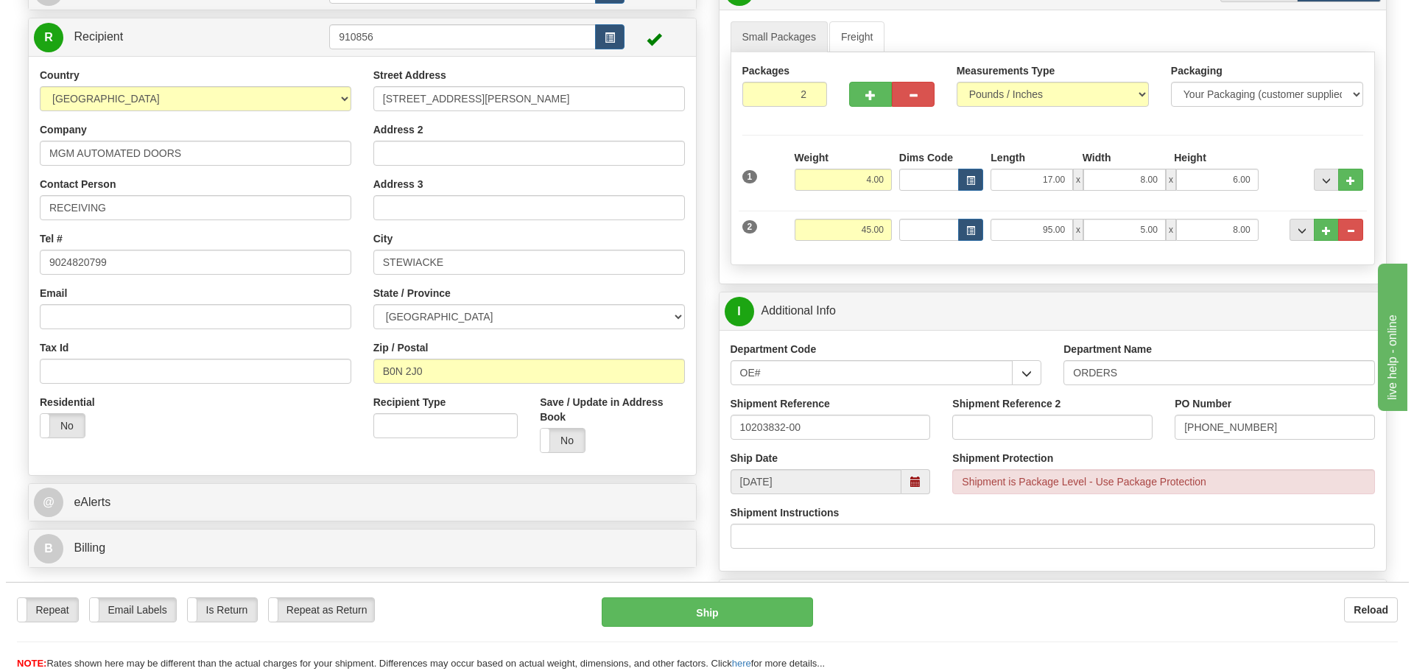
scroll to position [221, 0]
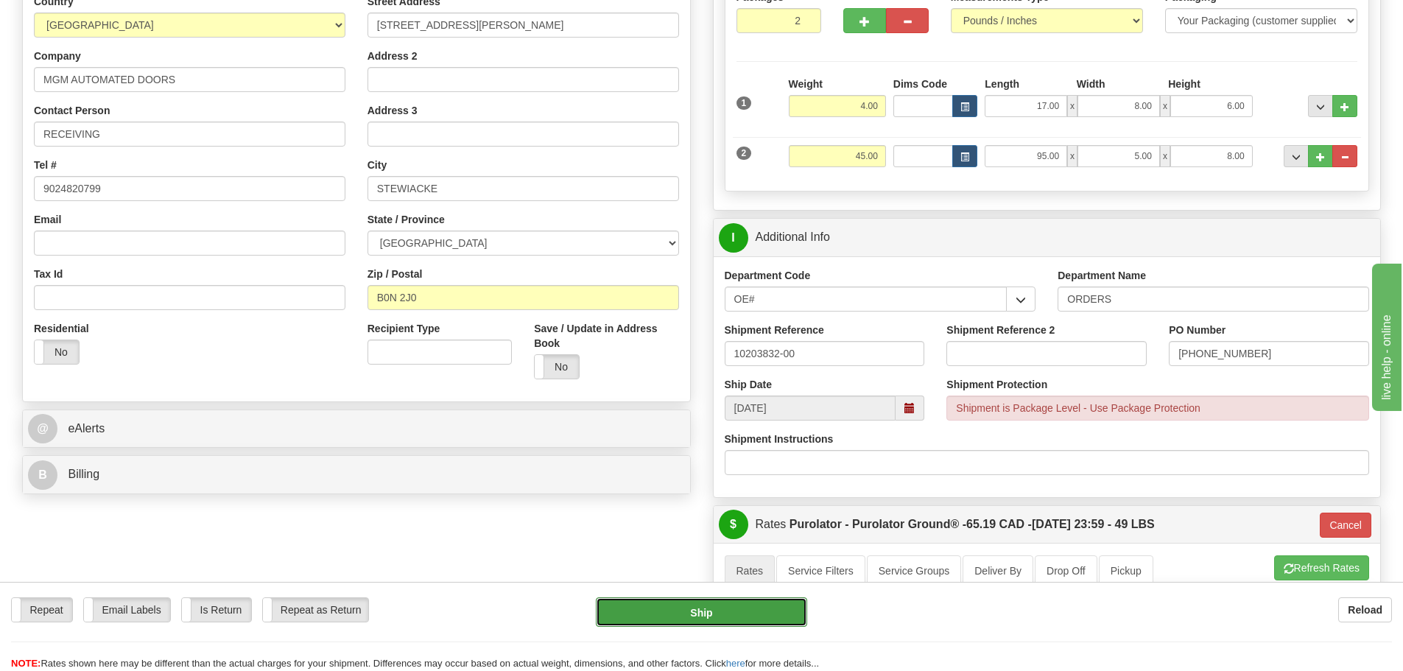
click at [640, 609] on button "Ship" at bounding box center [701, 611] width 211 height 29
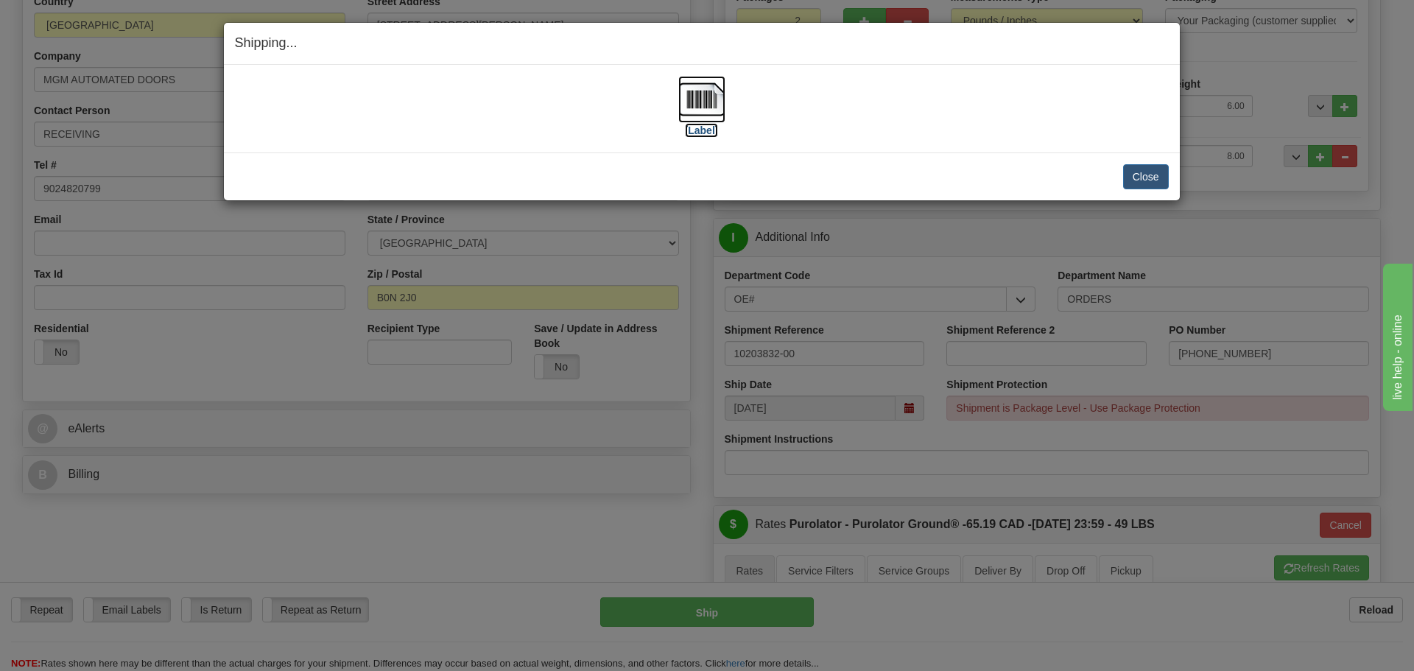
click at [709, 133] on label "[Label]" at bounding box center [702, 130] width 34 height 15
click at [1145, 183] on button "Close" at bounding box center [1146, 176] width 46 height 25
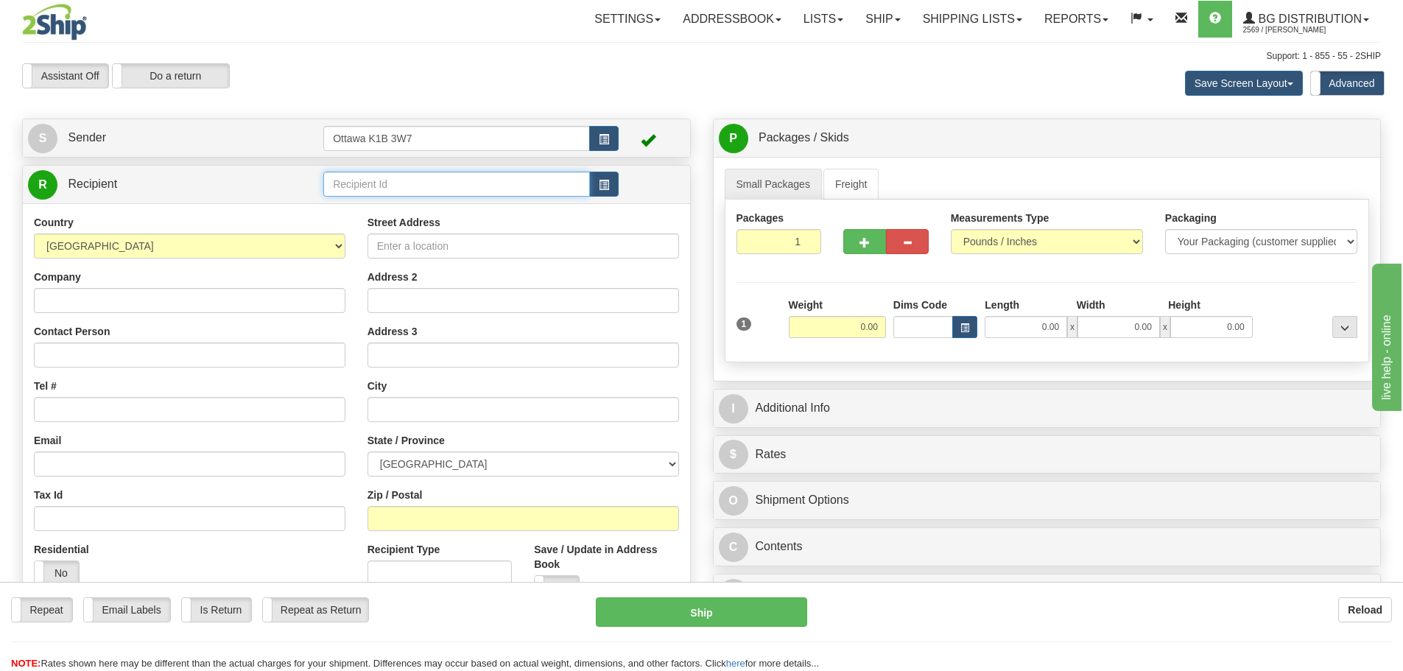
click at [466, 192] on input "text" at bounding box center [456, 184] width 267 height 25
